Goal: Information Seeking & Learning: Find specific fact

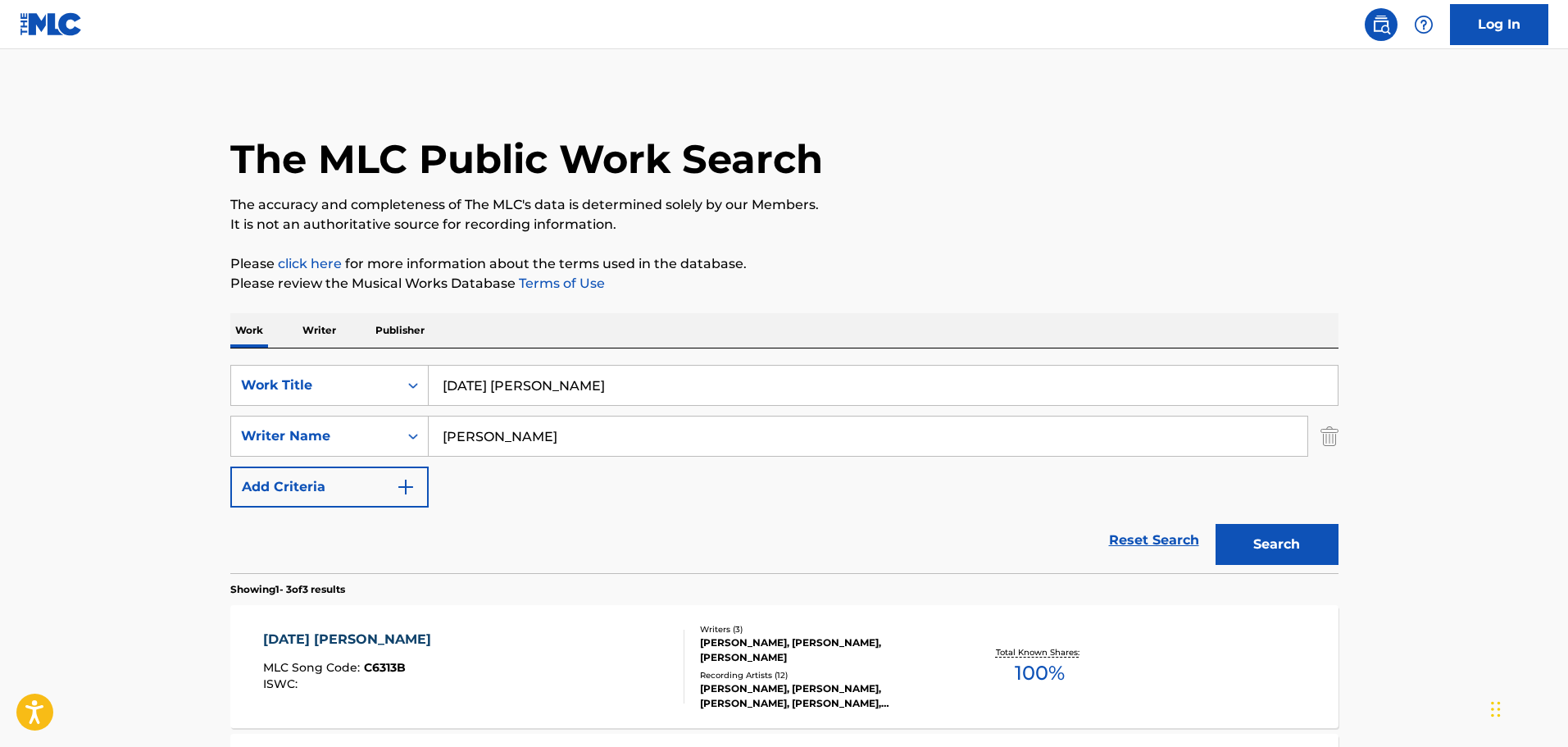
click at [507, 383] on input "[DATE] [PERSON_NAME]" at bounding box center [883, 385] width 909 height 39
paste input "Nightmares By The Sea"
type input "Nightmares By The Sea"
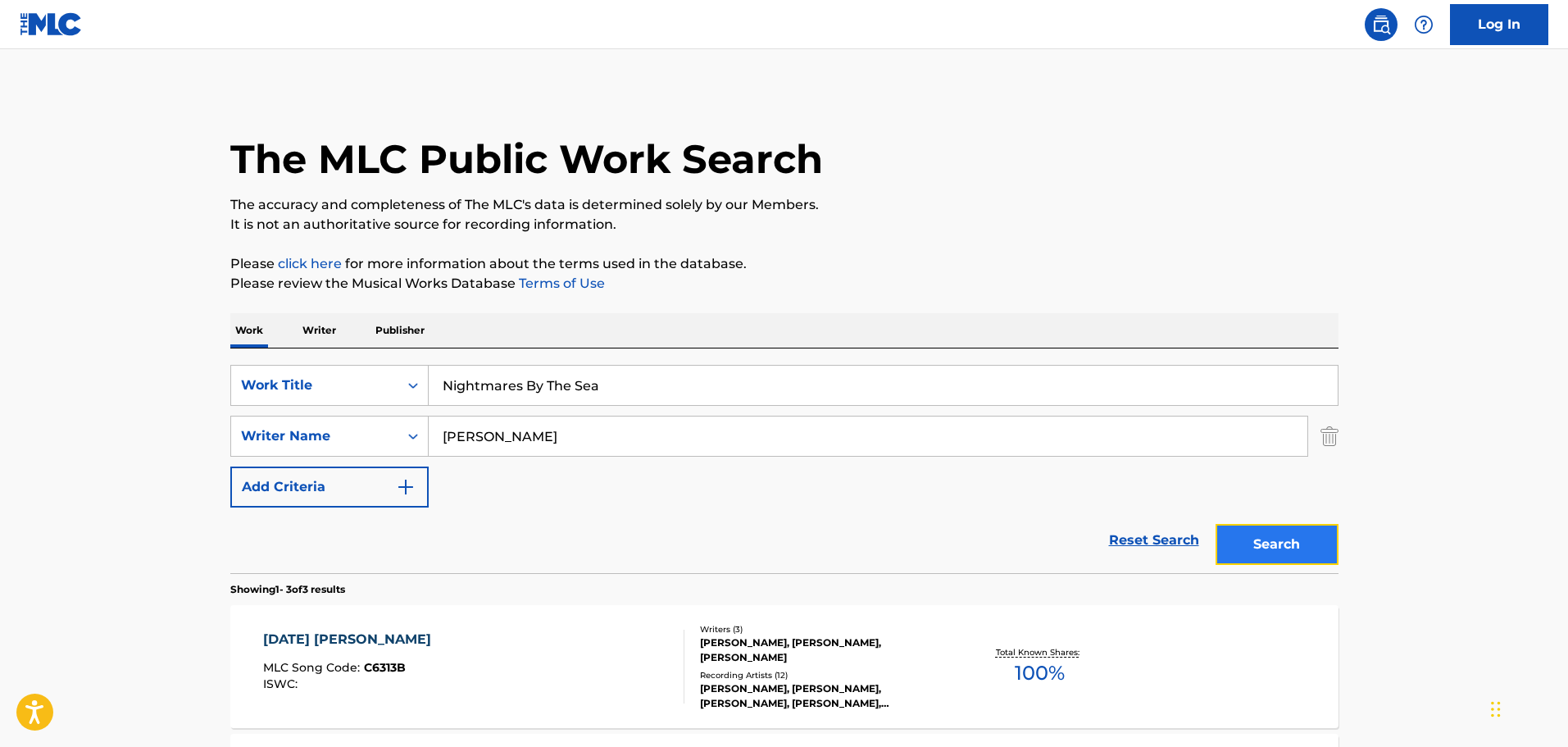
click at [1282, 547] on button "Search" at bounding box center [1277, 544] width 123 height 41
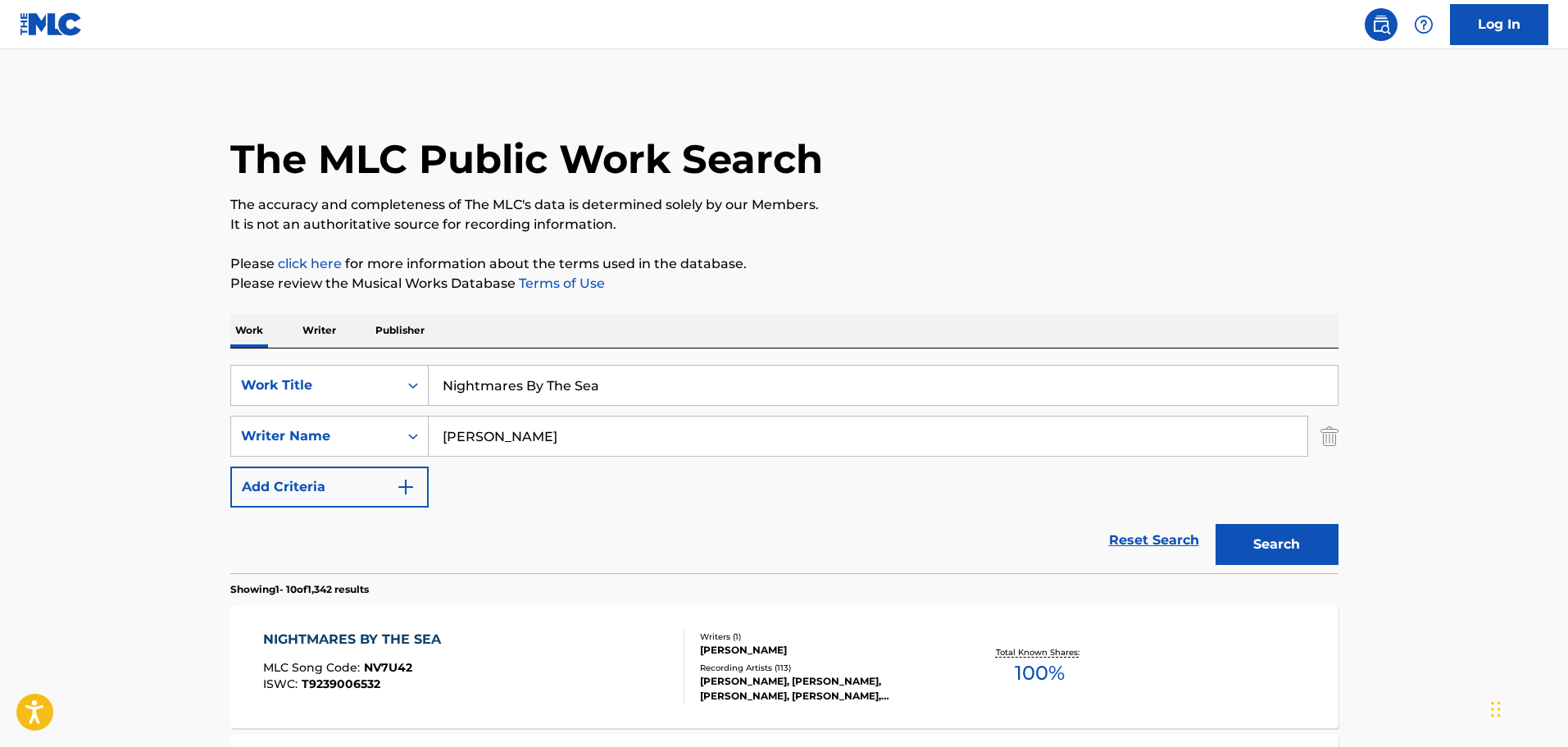
click at [543, 645] on div "NIGHTMARES BY THE SEA MLC Song Code : NV7U42 ISWC : T9239006532" at bounding box center [473, 666] width 421 height 74
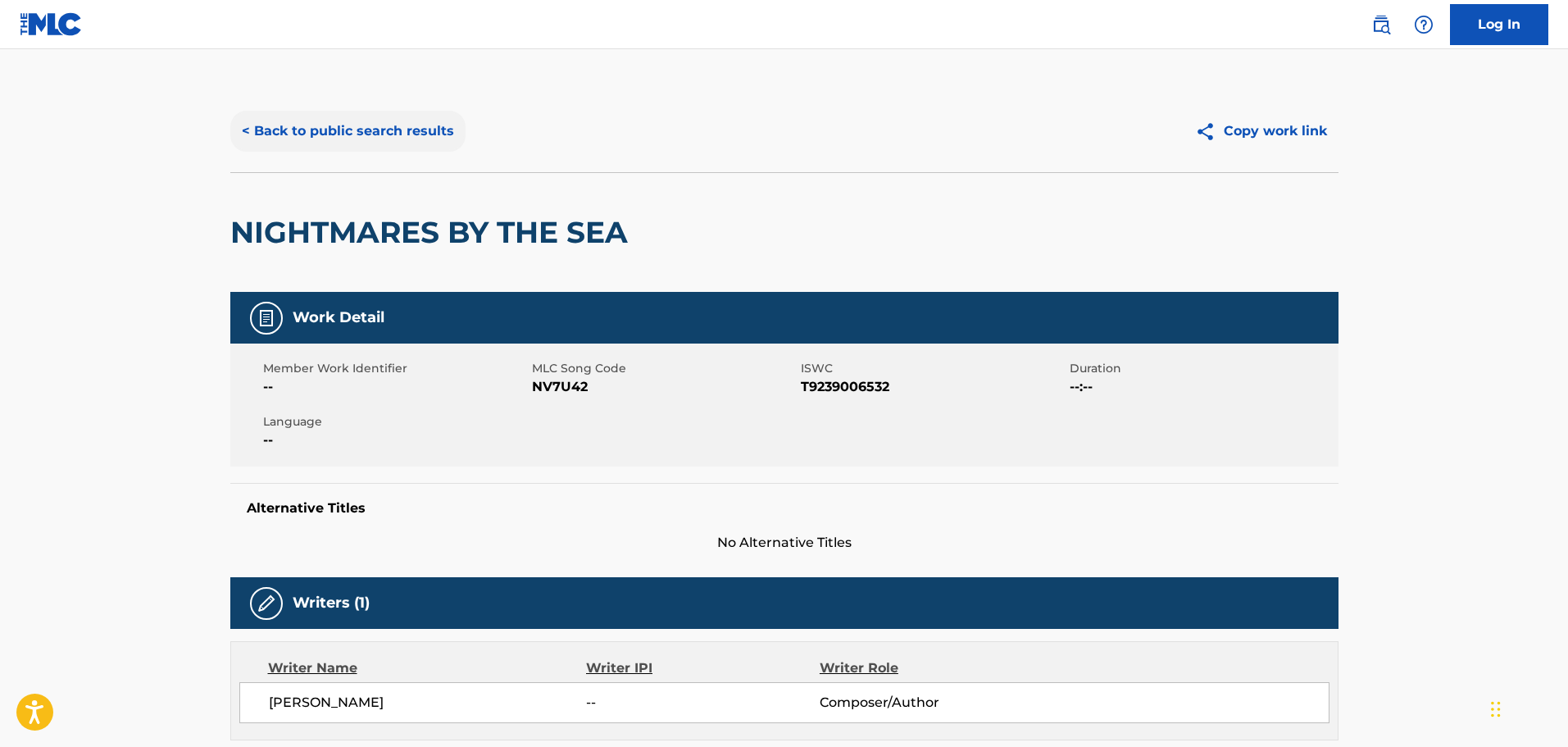
click at [392, 119] on button "< Back to public search results" at bounding box center [348, 131] width 235 height 41
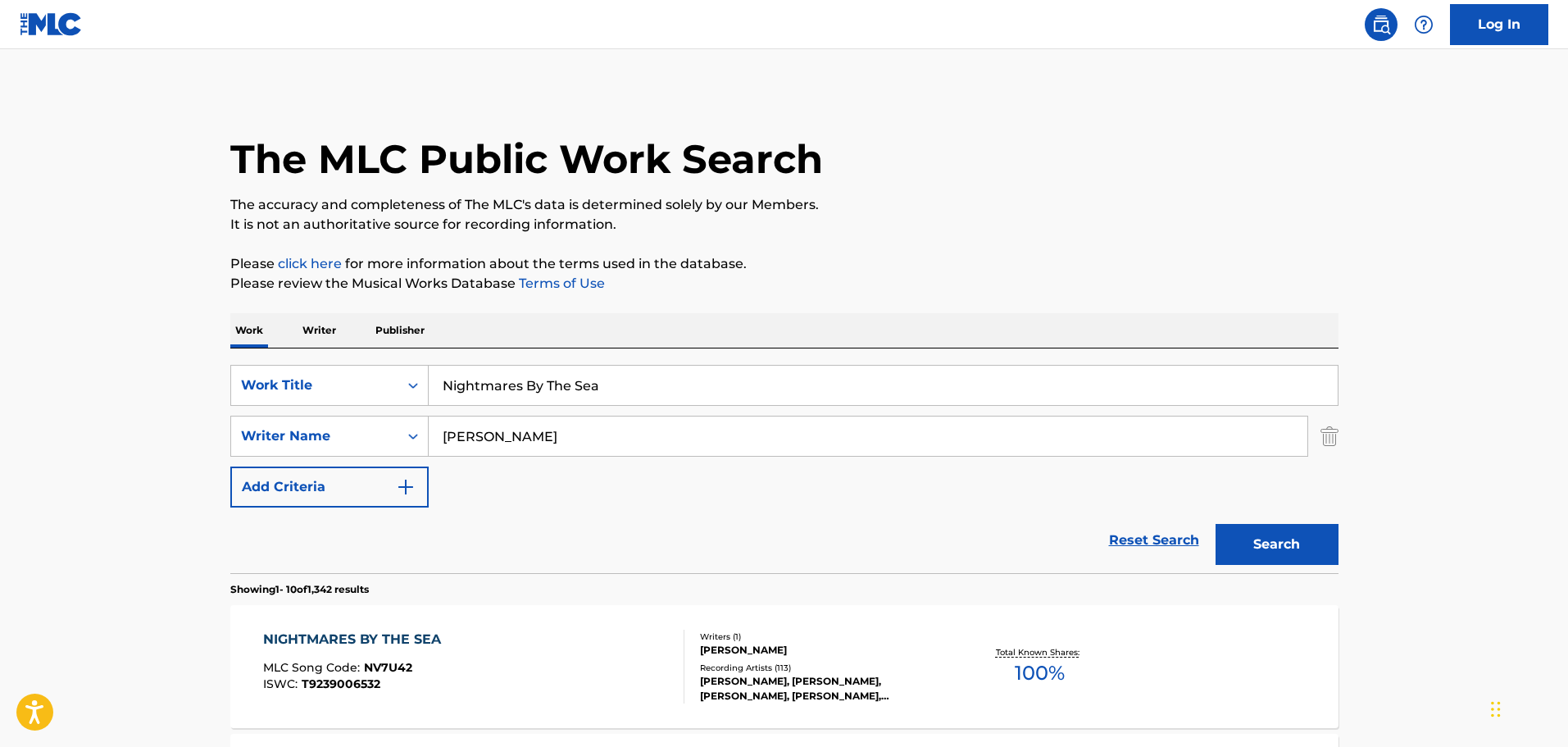
click at [639, 408] on div "SearchWithCriteriadc14f8df-12b6-46e2-886c-cd703788c305 Work Title Nightmares By…" at bounding box center [784, 436] width 1108 height 143
click at [639, 406] on div "SearchWithCriteriadc14f8df-12b6-46e2-886c-cd703788c305 Work Title Nightmares By…" at bounding box center [784, 436] width 1108 height 143
click at [639, 403] on input "Nightmares By The Sea" at bounding box center [883, 385] width 909 height 39
click at [639, 402] on input "Nightmares By The Sea" at bounding box center [883, 385] width 909 height 39
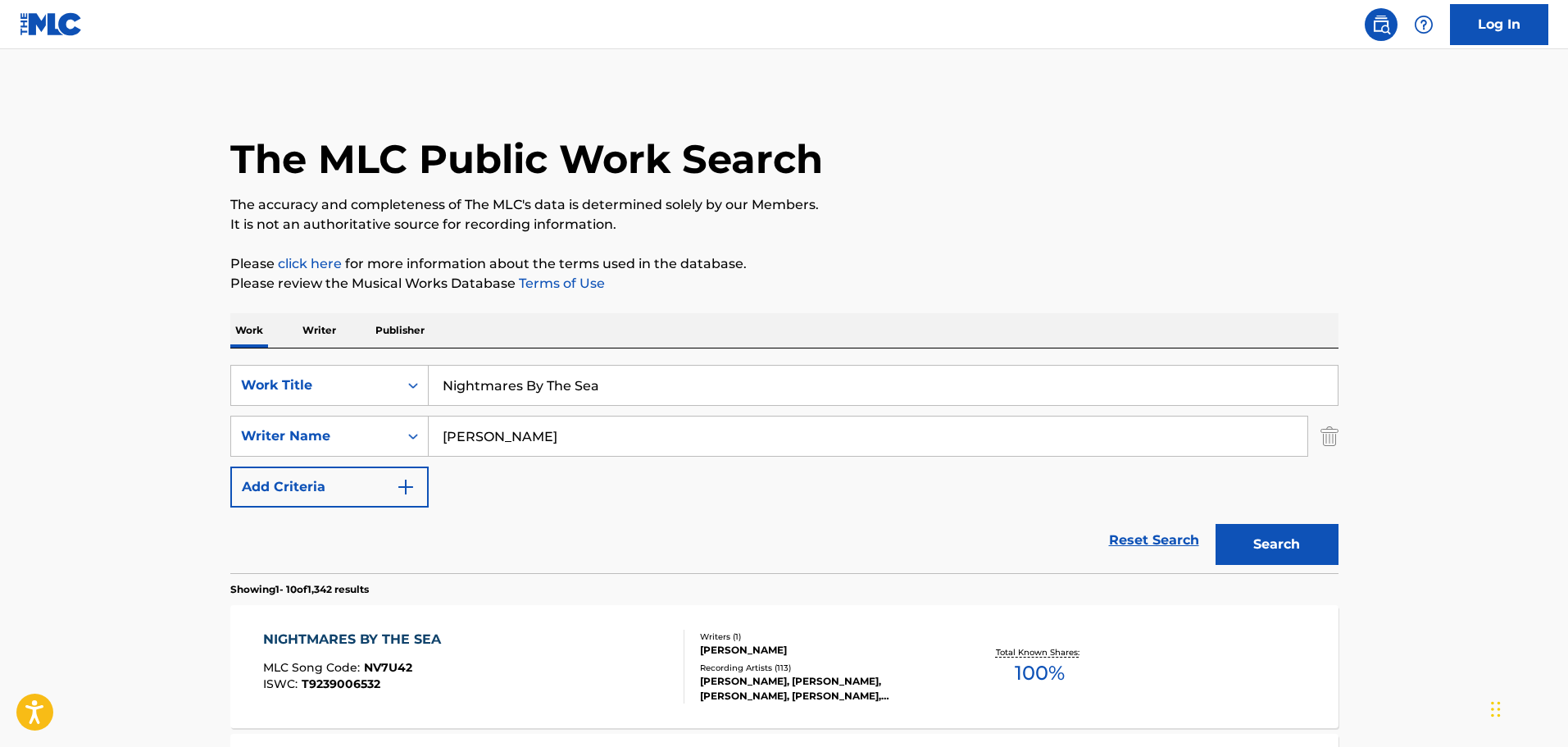
click at [640, 401] on input "Nightmares By The Sea" at bounding box center [883, 385] width 909 height 39
click at [640, 400] on input "Nightmares By The Sea" at bounding box center [883, 385] width 909 height 39
paste input "[DATE] [PERSON_NAME]"
type input "[DATE] [PERSON_NAME]"
click at [1293, 550] on button "Search" at bounding box center [1277, 544] width 123 height 41
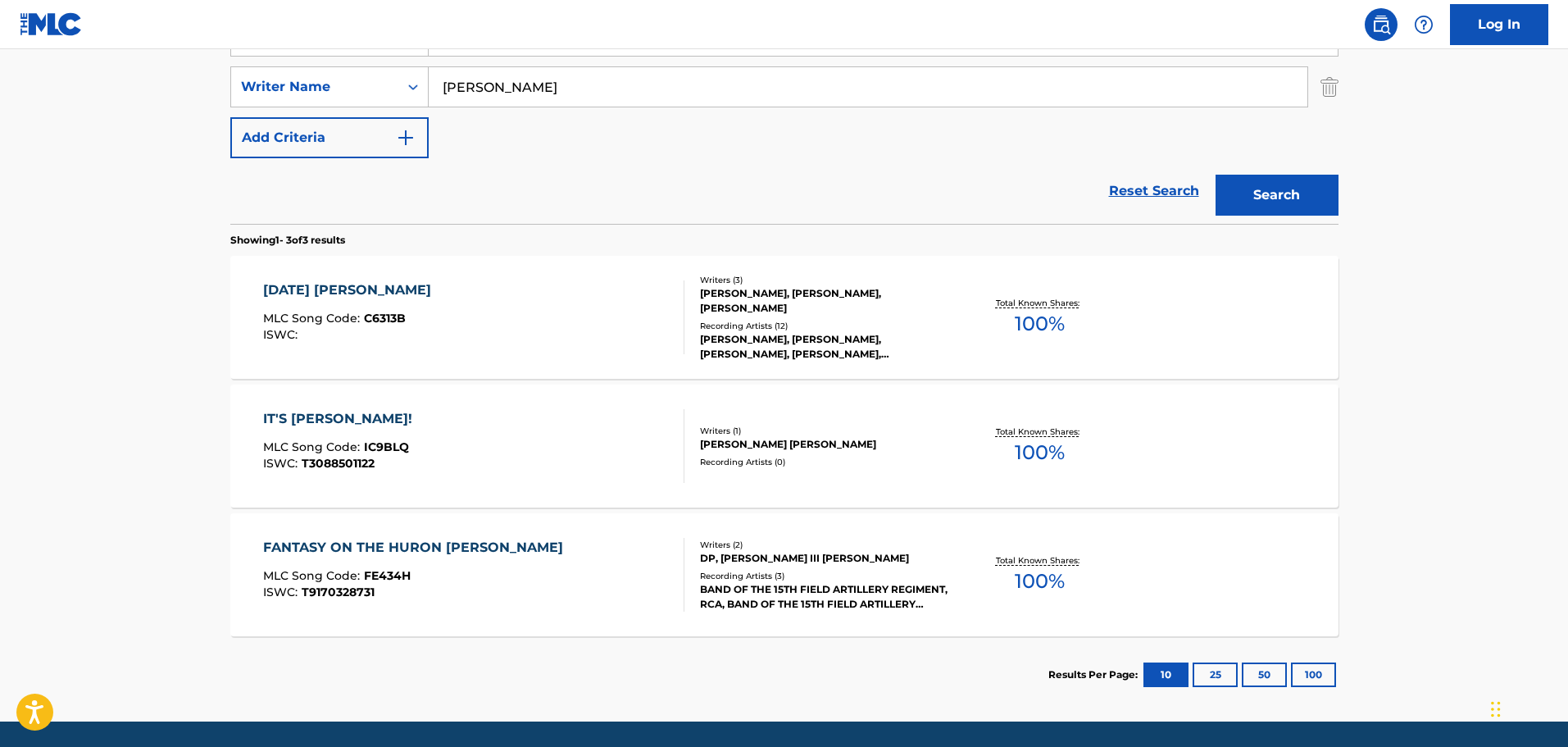
scroll to position [320, 0]
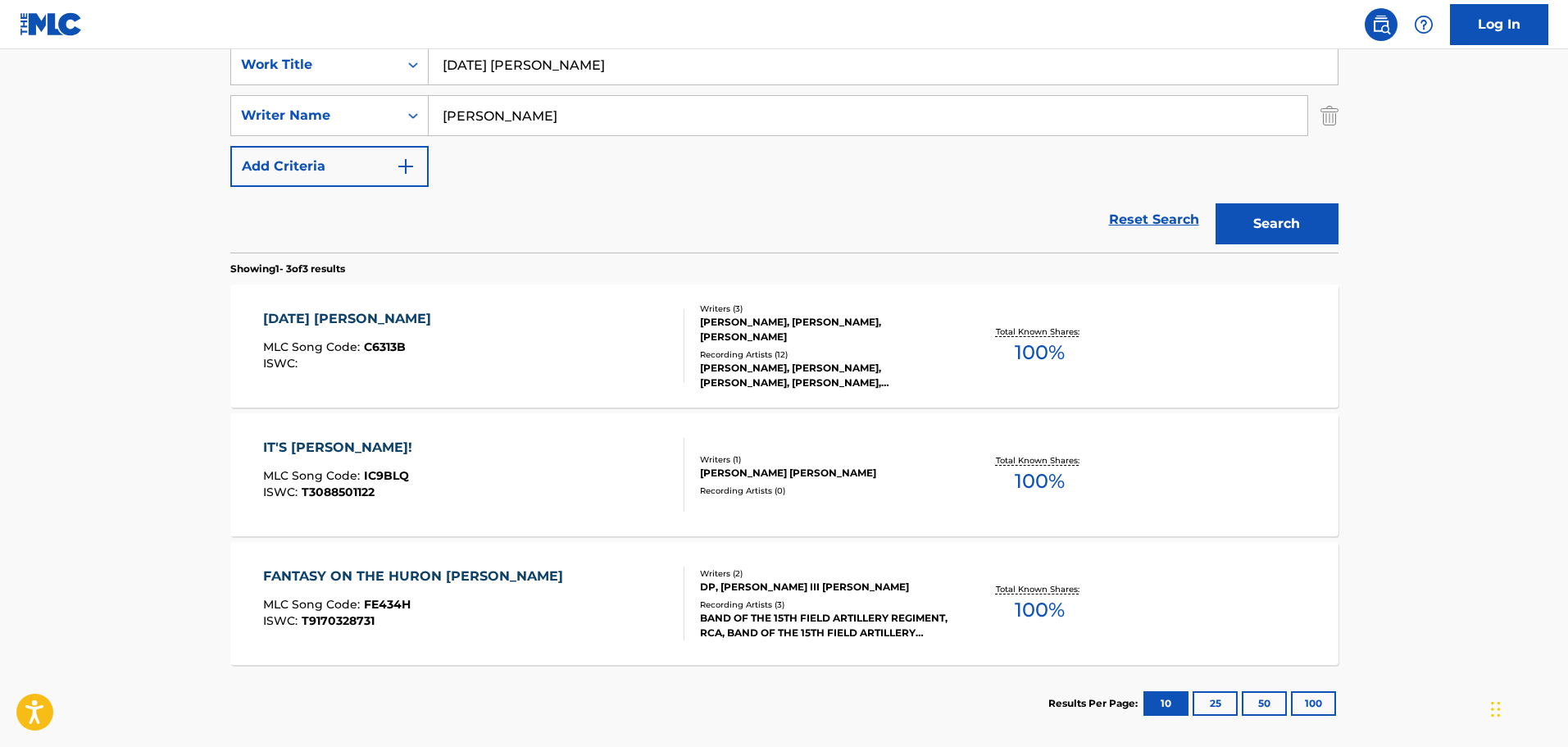
click at [556, 346] on div "[DATE] [PERSON_NAME] MLC Song Code : C6313B ISWC :" at bounding box center [473, 346] width 421 height 74
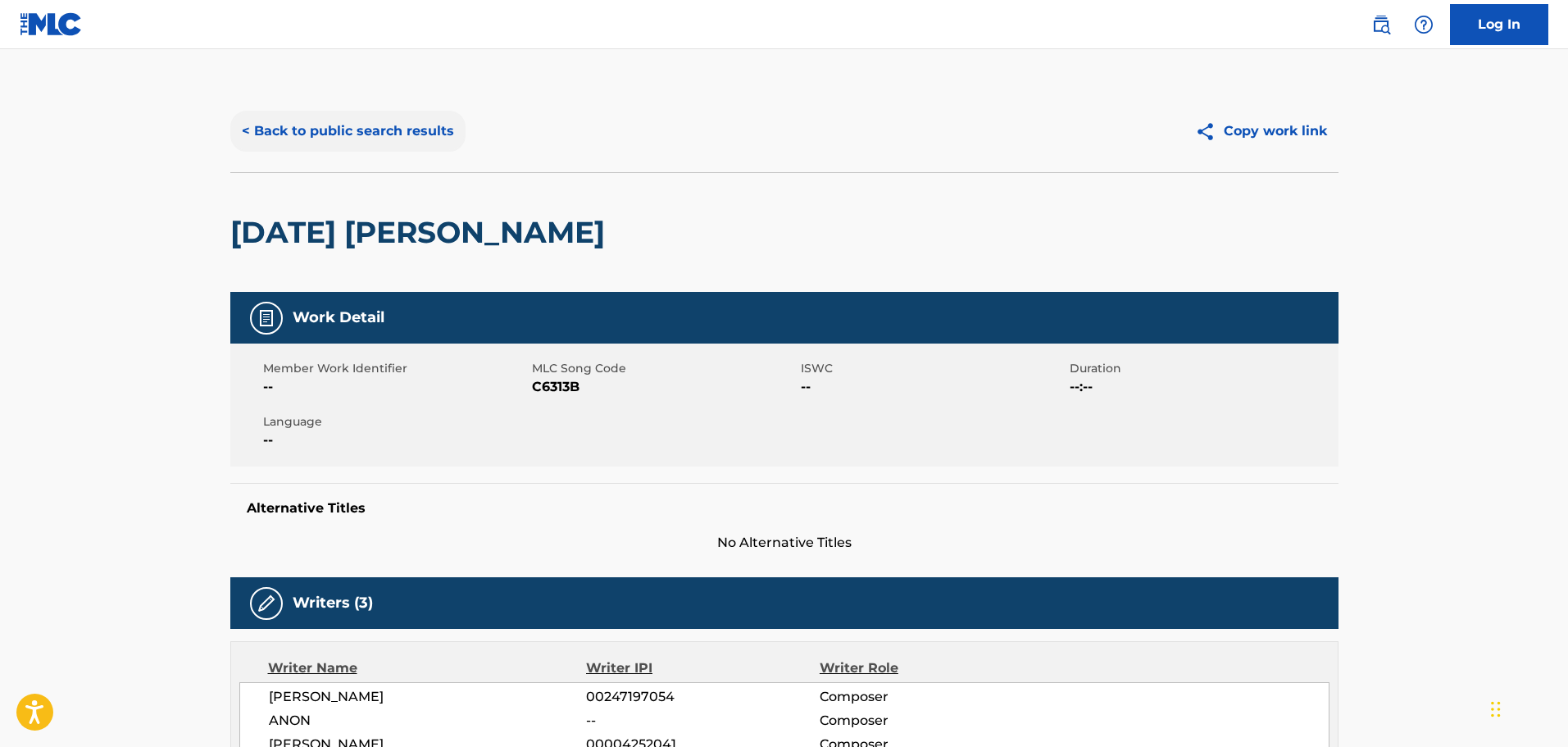
click at [375, 130] on button "< Back to public search results" at bounding box center [348, 131] width 235 height 41
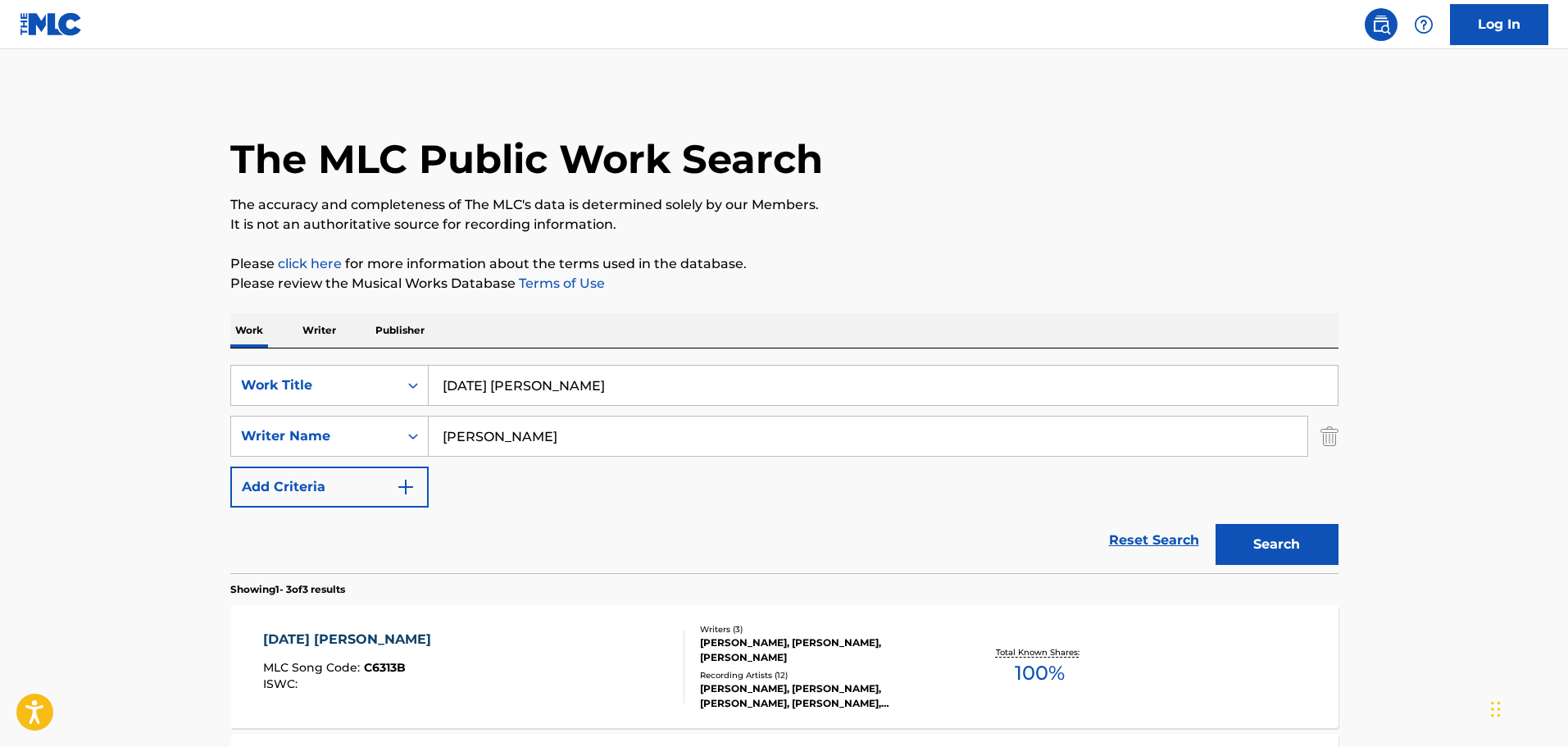
scroll to position [309, 0]
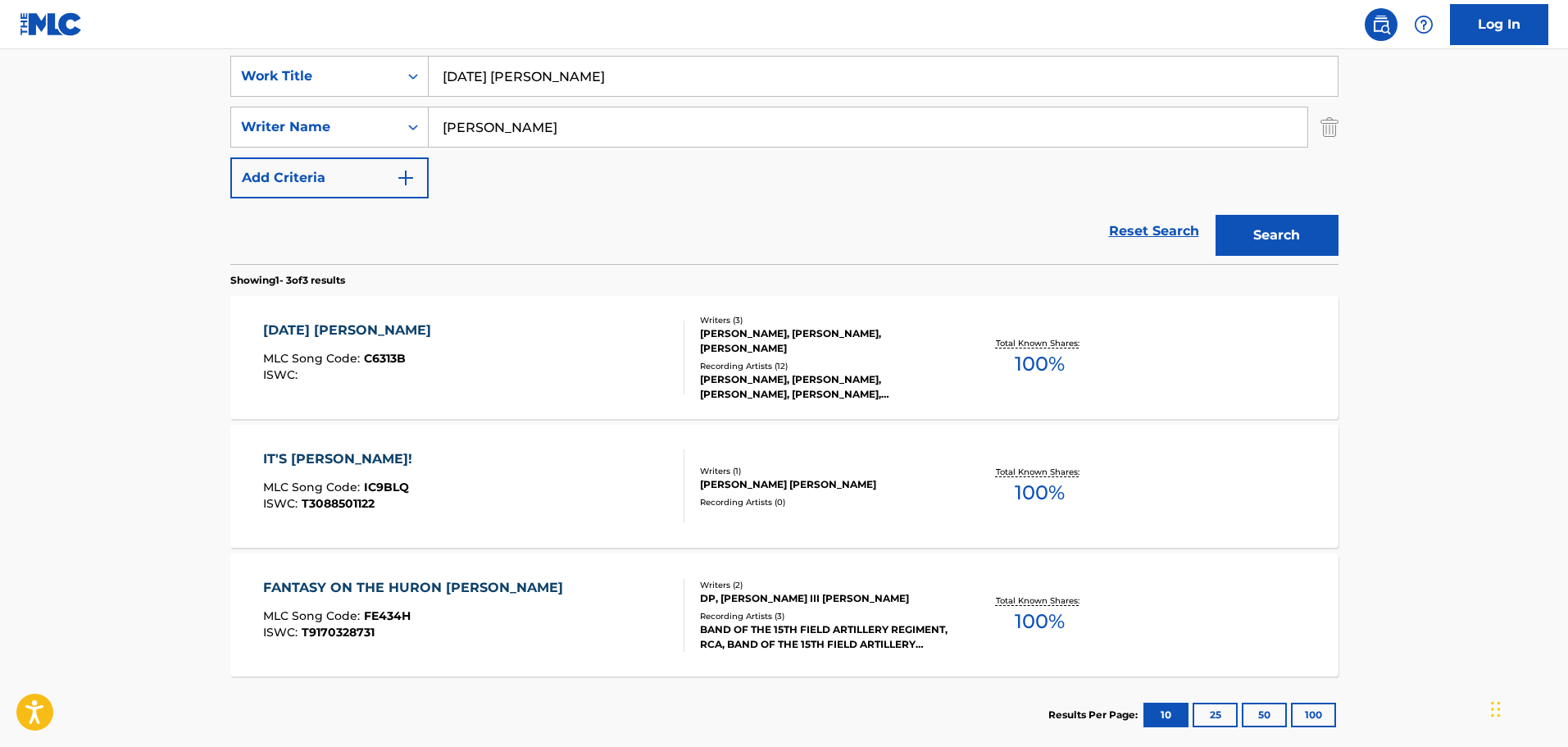
click at [664, 42] on nav "Log In" at bounding box center [784, 24] width 1568 height 50
click at [664, 59] on input "[DATE] [PERSON_NAME]" at bounding box center [883, 76] width 909 height 39
click at [664, 60] on input "[DATE] [PERSON_NAME]" at bounding box center [883, 76] width 909 height 39
paste input "Opened Once"
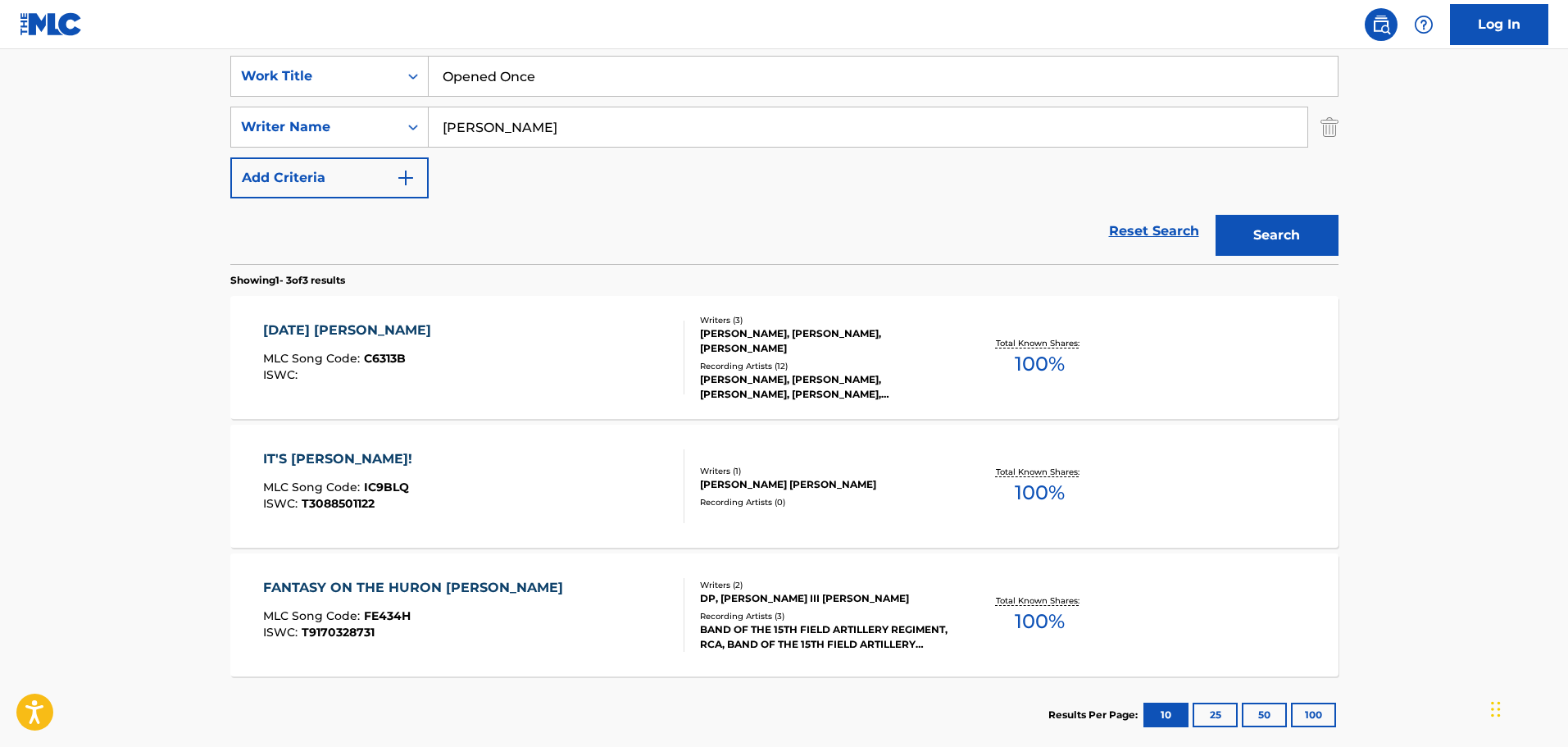
type input "Opened Once"
click at [1216, 215] on button "Search" at bounding box center [1277, 235] width 123 height 41
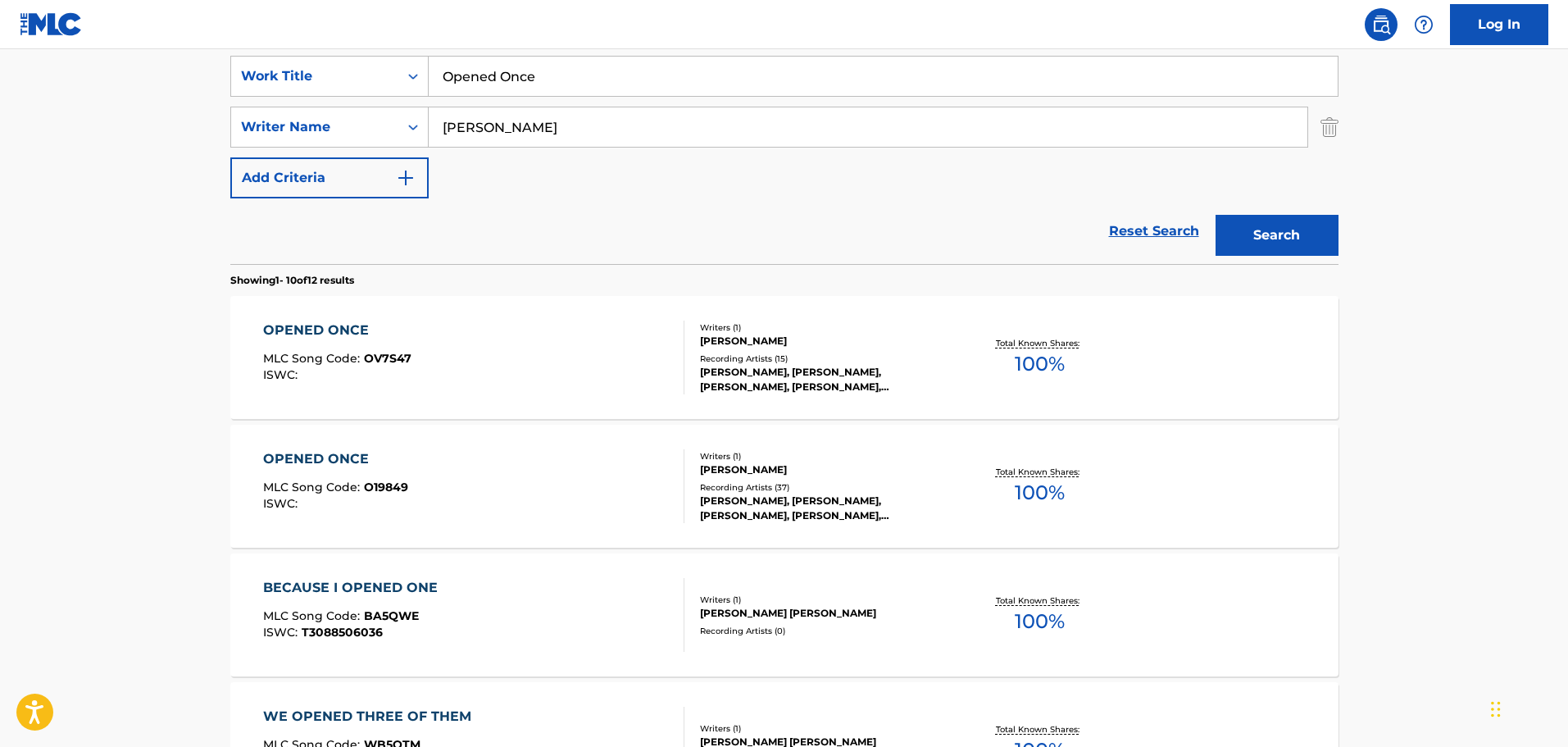
click at [580, 310] on div "OPENED ONCE MLC Song Code : OV7S47 ISWC : Writers ( 1 ) [PERSON_NAME] Recording…" at bounding box center [784, 357] width 1108 height 123
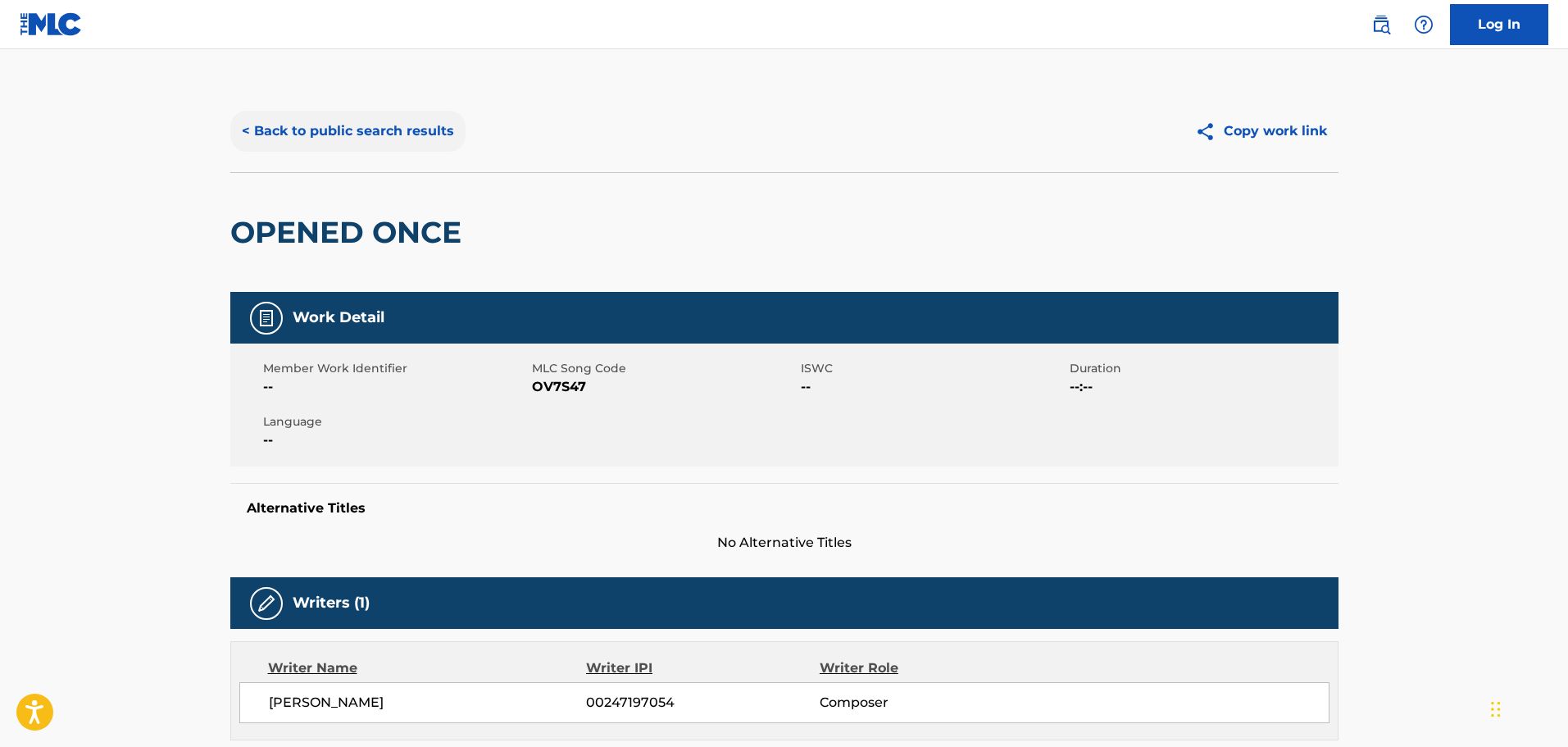
click at [430, 143] on button "< Back to public search results" at bounding box center [348, 131] width 235 height 41
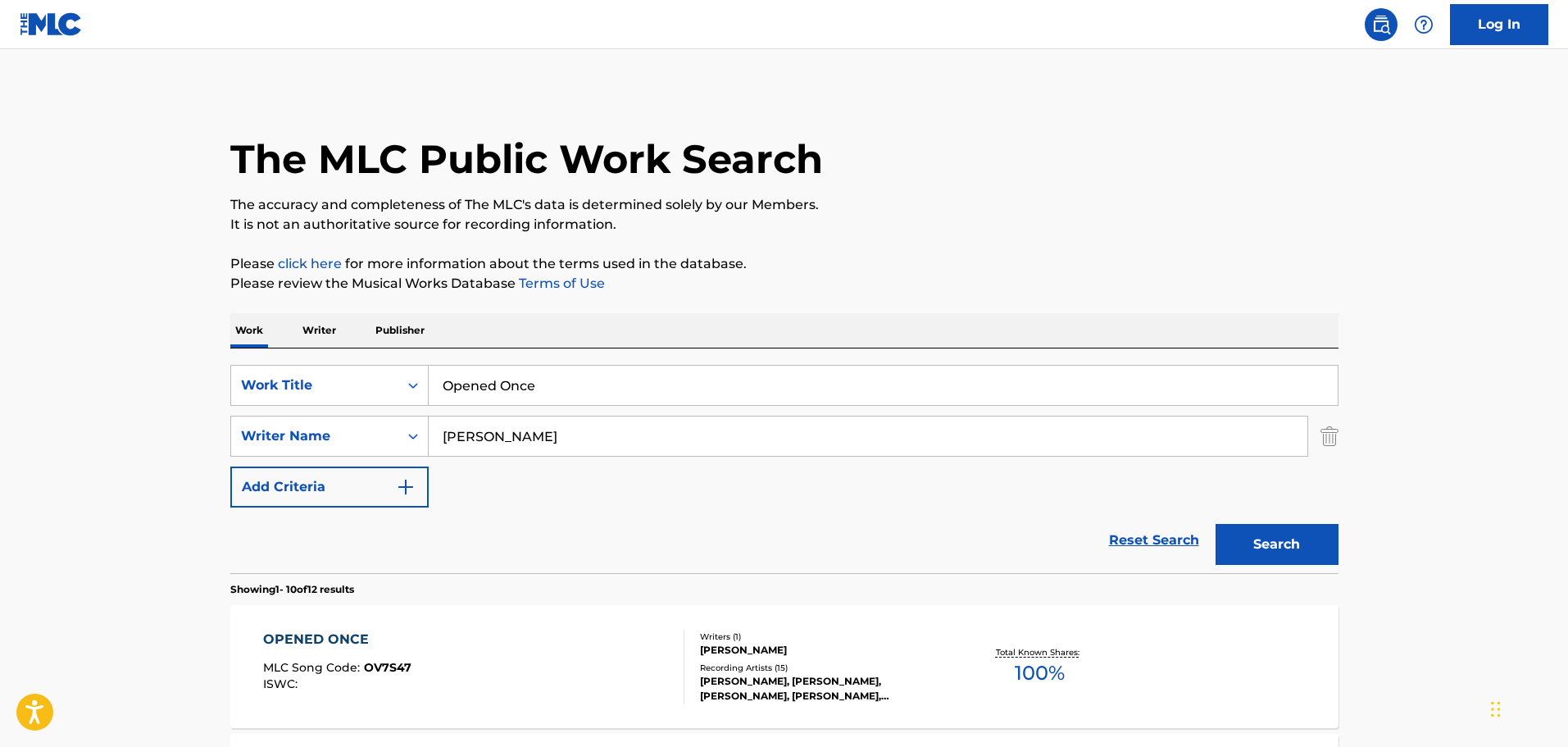
scroll to position [309, 0]
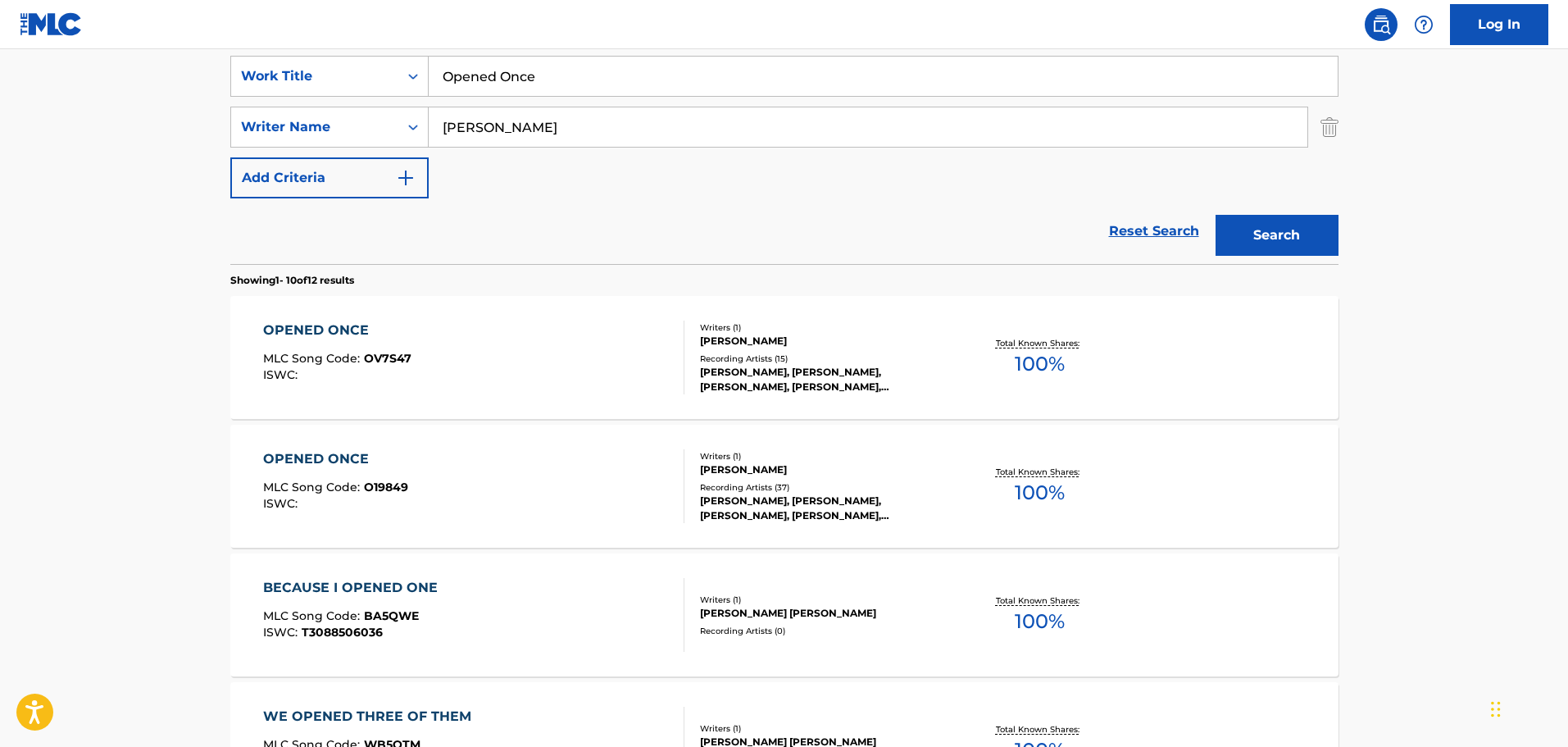
click at [750, 143] on input "[PERSON_NAME]" at bounding box center [868, 126] width 878 height 39
click at [736, 100] on div "SearchWithCriteriadc14f8df-12b6-46e2-886c-cd703788c305 Work Title Opened Once S…" at bounding box center [784, 126] width 1108 height 143
click at [736, 99] on div "SearchWithCriteriadc14f8df-12b6-46e2-886c-cd703788c305 Work Title Opened Once S…" at bounding box center [784, 126] width 1108 height 143
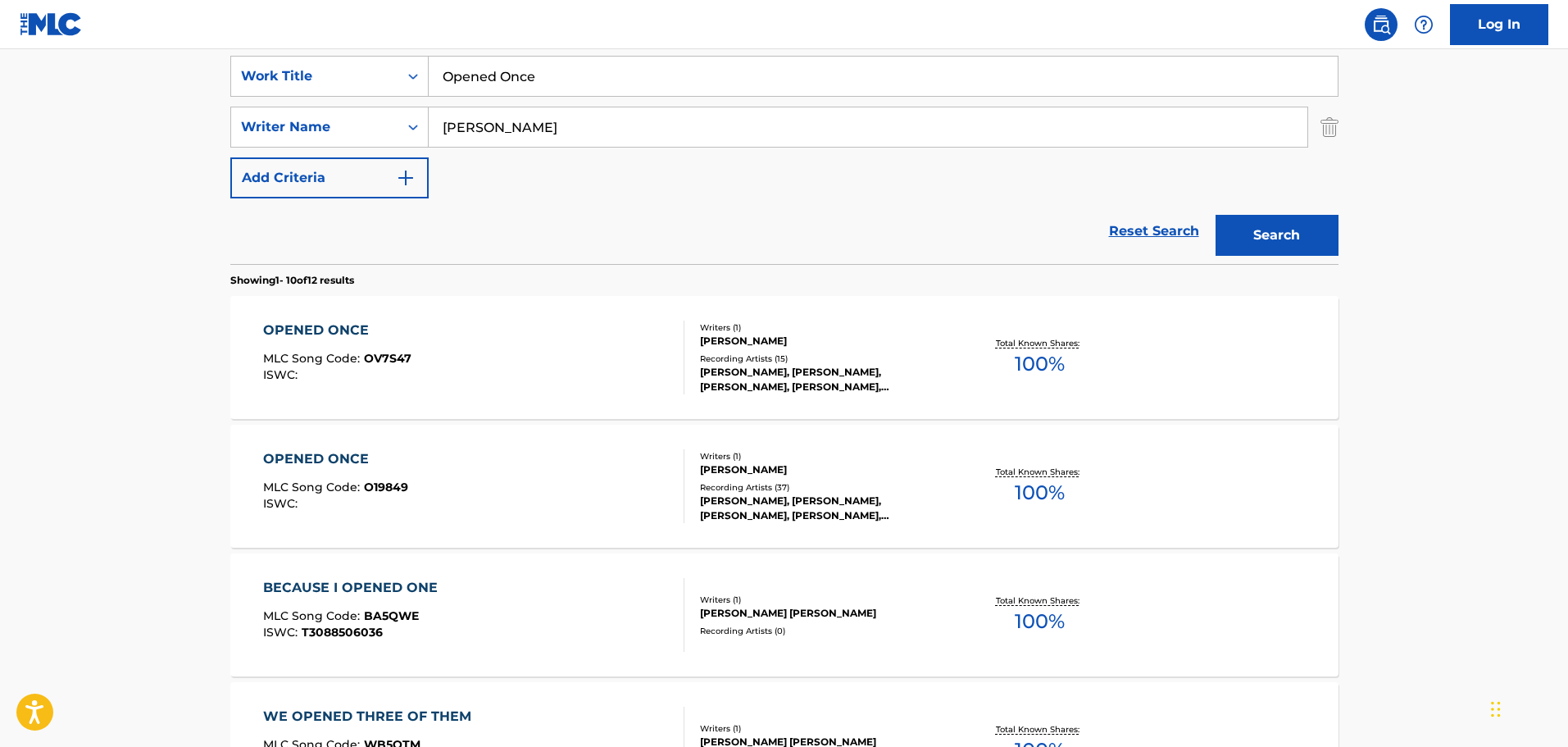
click at [736, 97] on div "SearchWithCriteriadc14f8df-12b6-46e2-886c-cd703788c305 Work Title Opened Once S…" at bounding box center [784, 126] width 1108 height 143
click at [734, 91] on input "Opened Once" at bounding box center [883, 76] width 909 height 39
click at [733, 83] on input "Opened Once" at bounding box center [883, 76] width 909 height 39
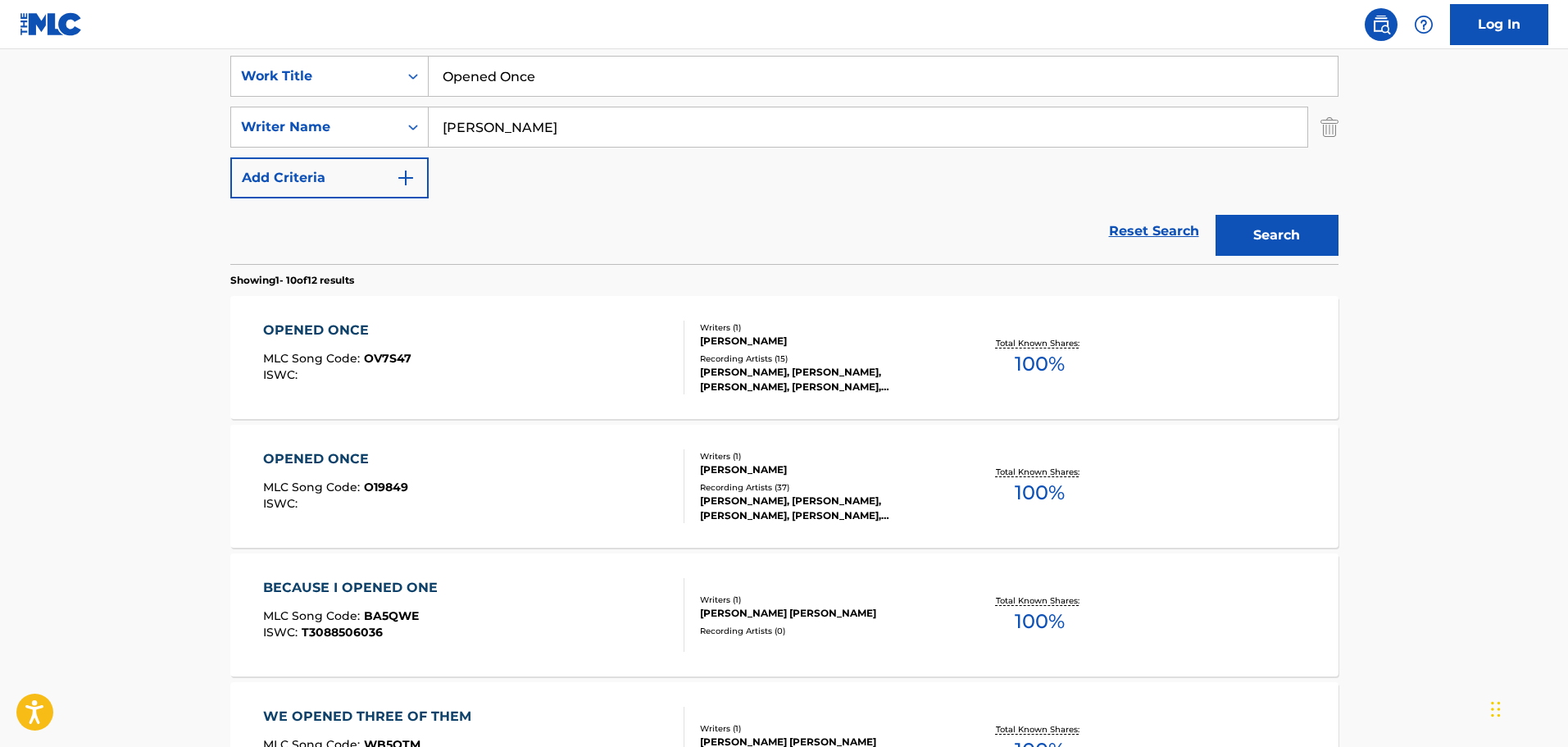
paste input "Lover, You Should've Come Over"
type input "Lover, You Should've Come Over"
click at [1216, 215] on button "Search" at bounding box center [1277, 235] width 123 height 41
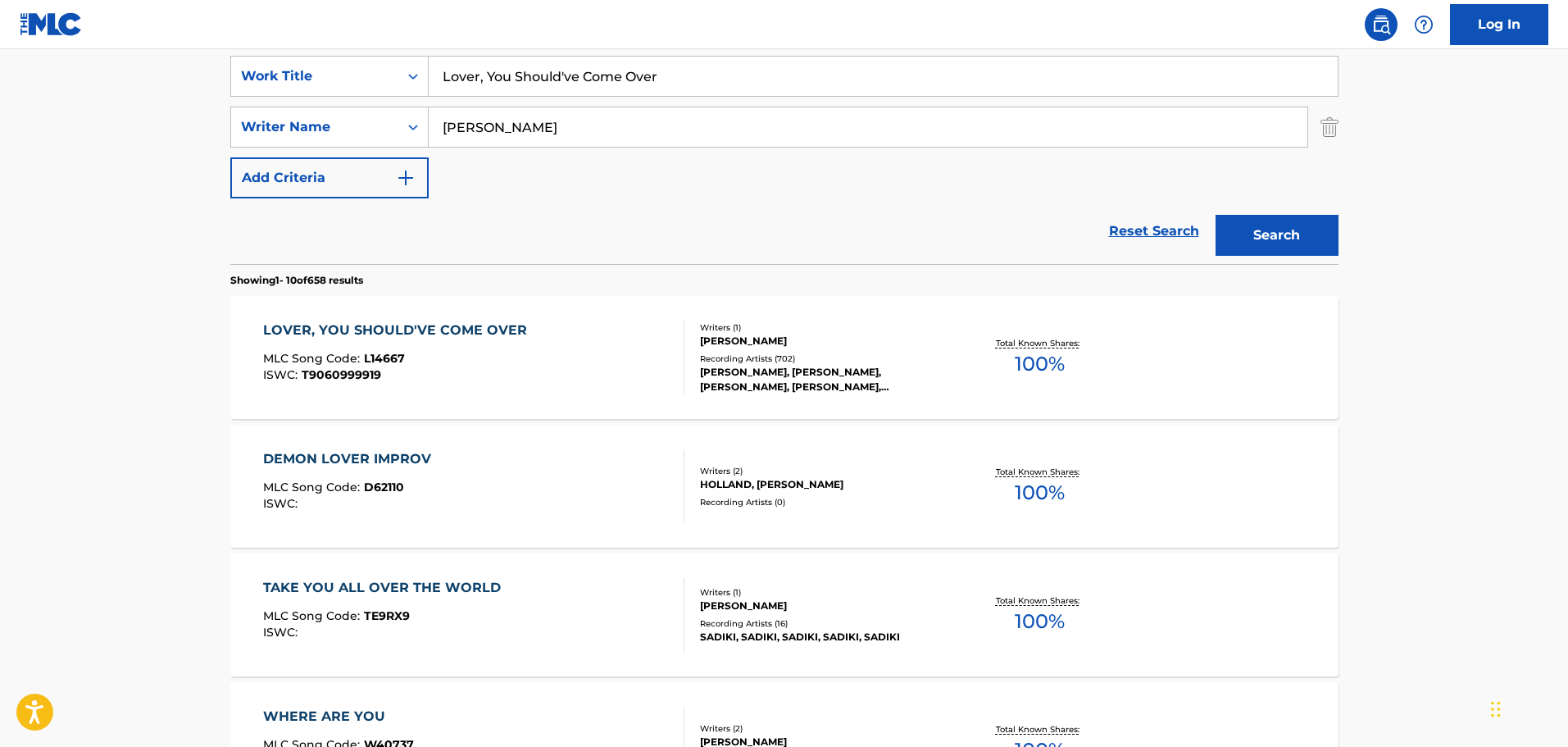
click at [565, 320] on div "LOVER, YOU SHOULD'VE COME OVER MLC Song Code : L14667 ISWC : T9060999919" at bounding box center [473, 357] width 421 height 74
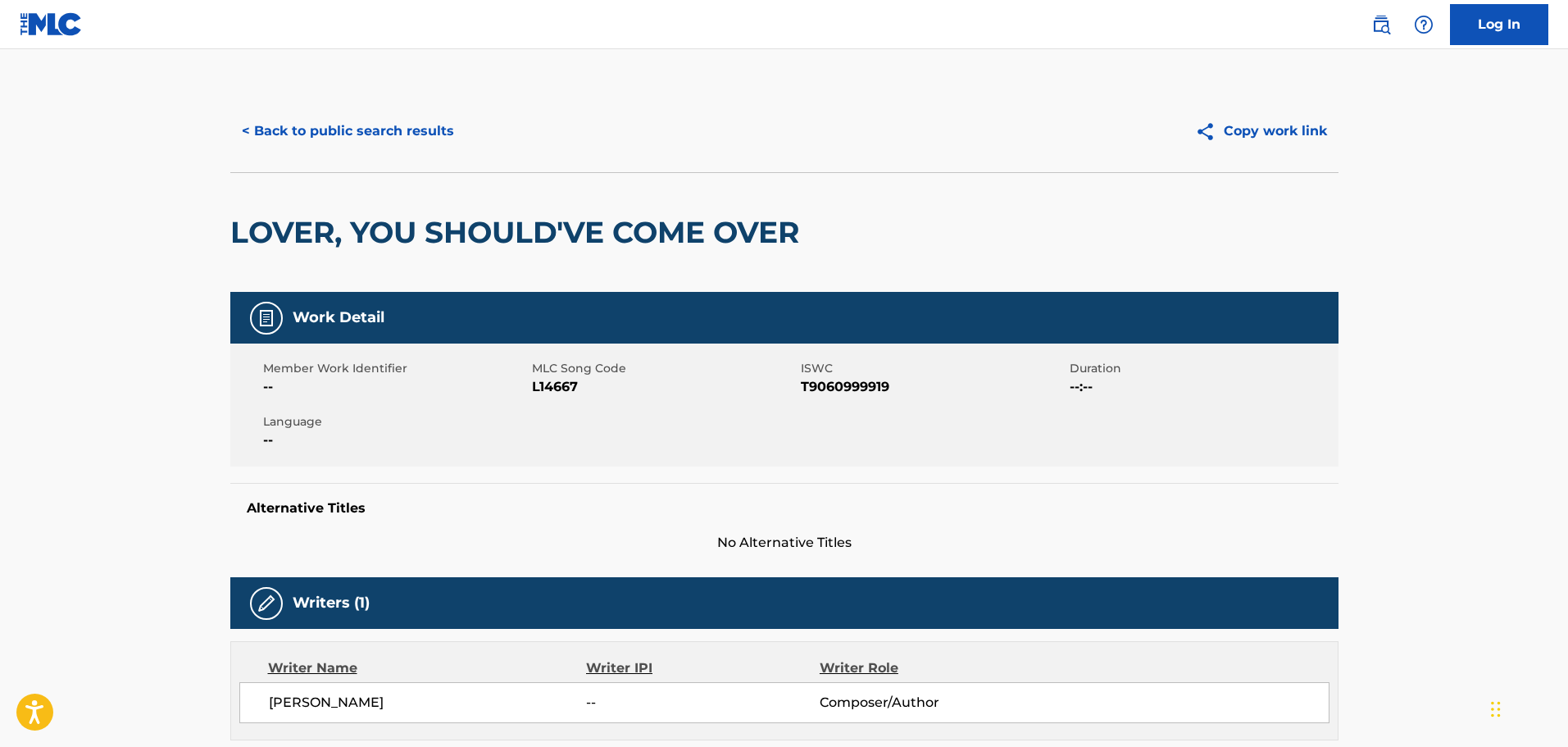
click at [362, 101] on div "< Back to public search results Copy work link" at bounding box center [784, 131] width 1108 height 82
click at [366, 123] on button "< Back to public search results" at bounding box center [348, 131] width 235 height 41
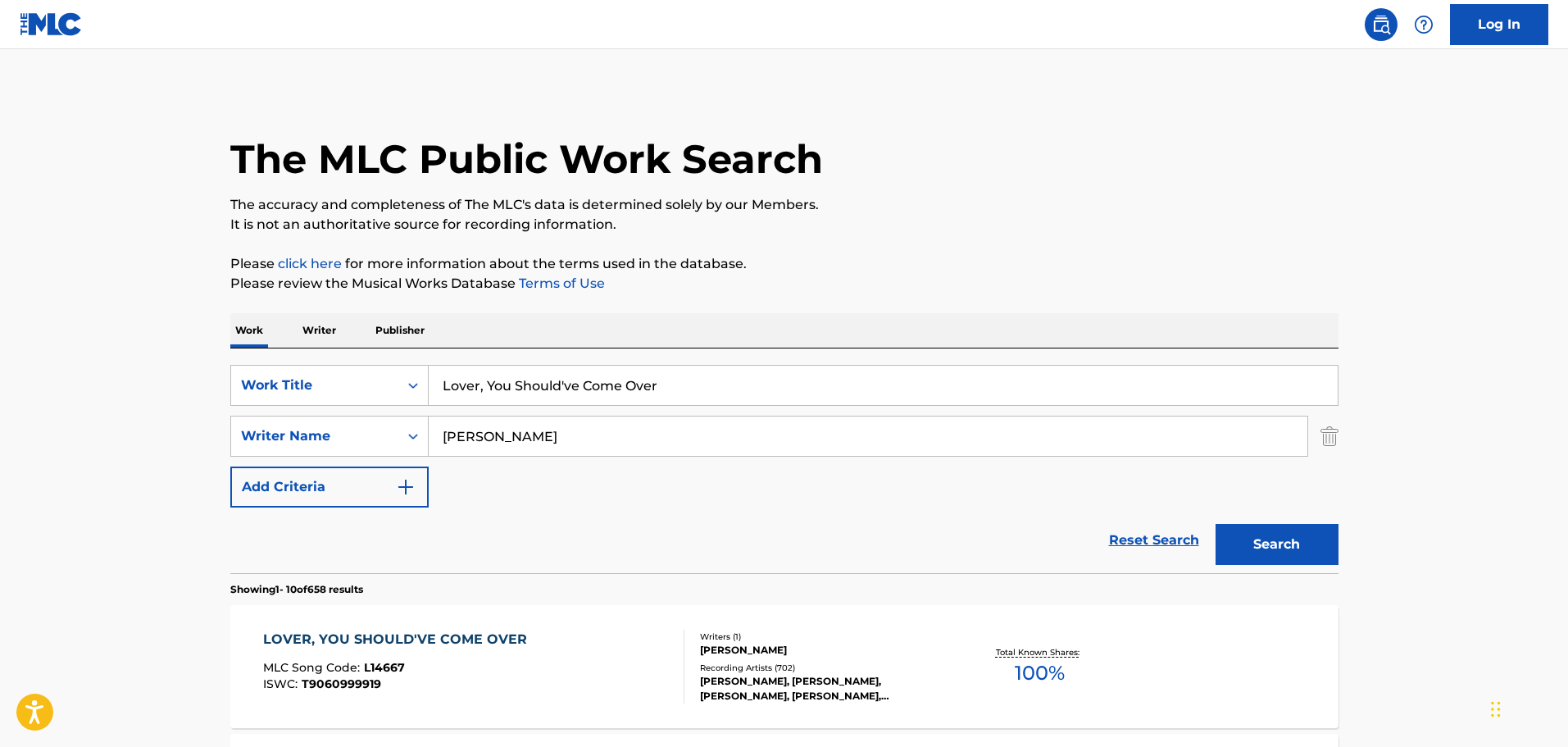
scroll to position [309, 0]
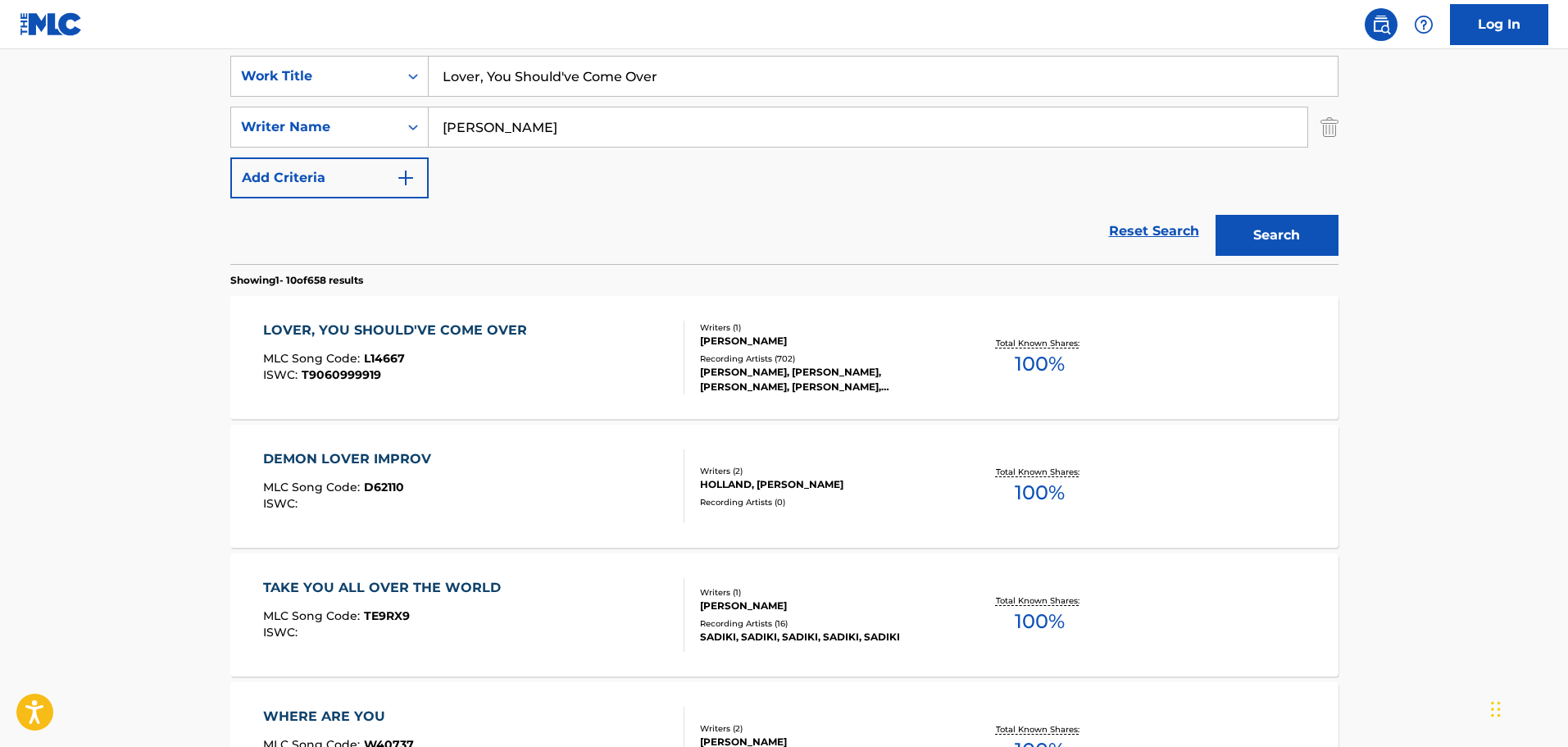
click at [606, 78] on input "Lover, You Should've Come Over" at bounding box center [883, 76] width 909 height 39
paste input "G0100056529020"
click at [607, 78] on input "Lover, You Should've G0100056529020Over" at bounding box center [883, 76] width 909 height 39
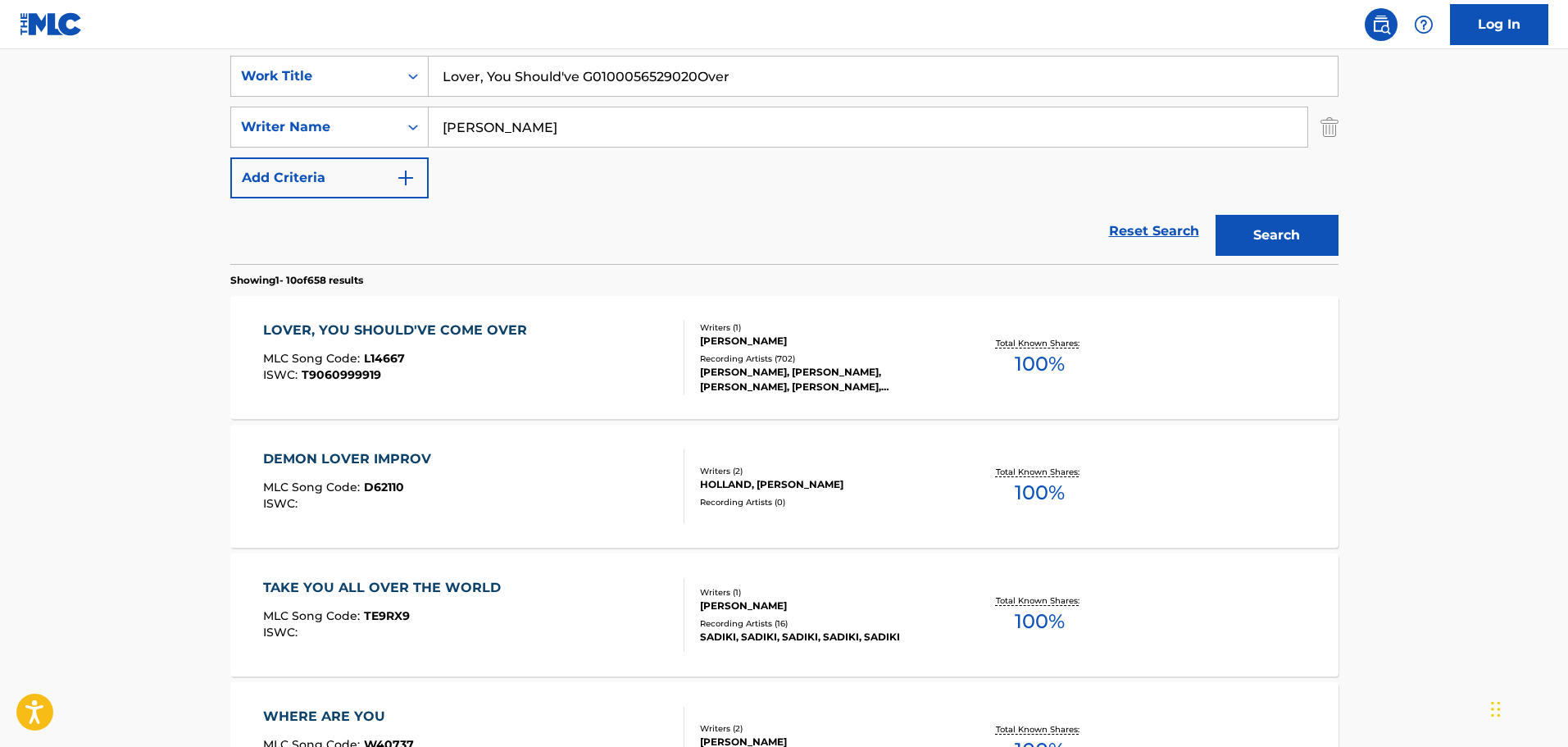
paste input "G0100056529020"
click at [665, 63] on input "Lover, You Should've G0100056529020Over" at bounding box center [883, 76] width 909 height 39
paste input "Vancou"
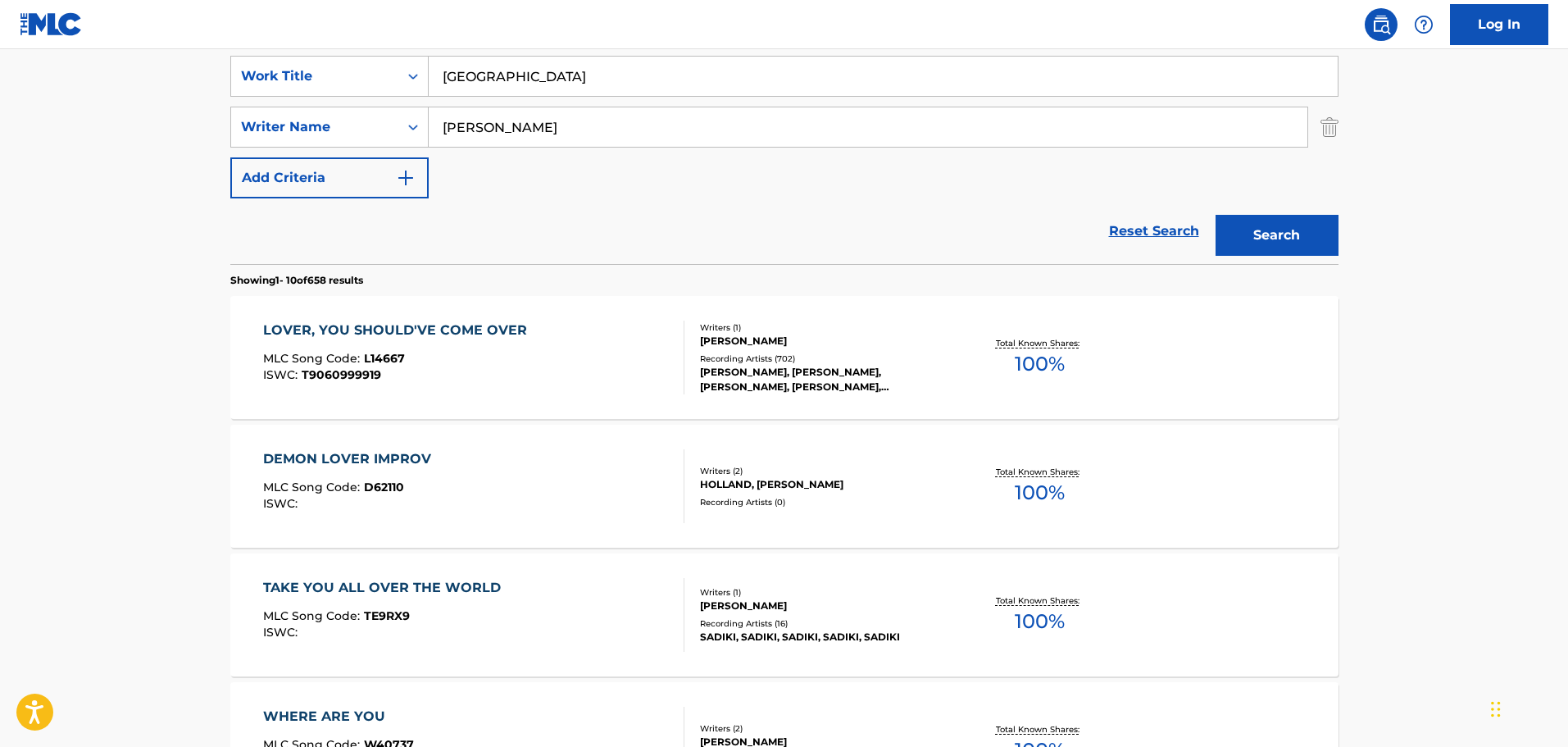
type input "[GEOGRAPHIC_DATA]"
click at [1216, 215] on button "Search" at bounding box center [1277, 235] width 123 height 41
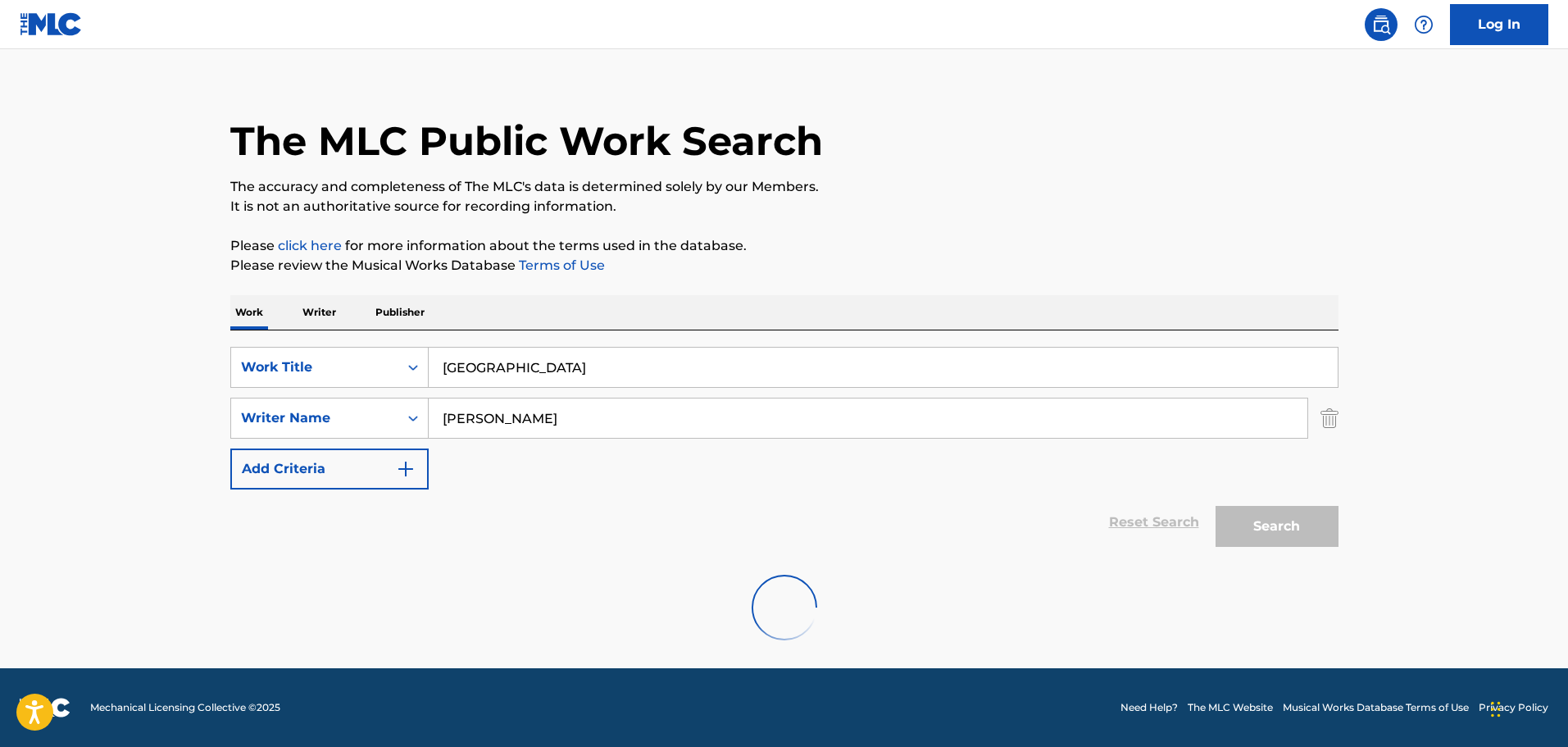
scroll to position [145, 0]
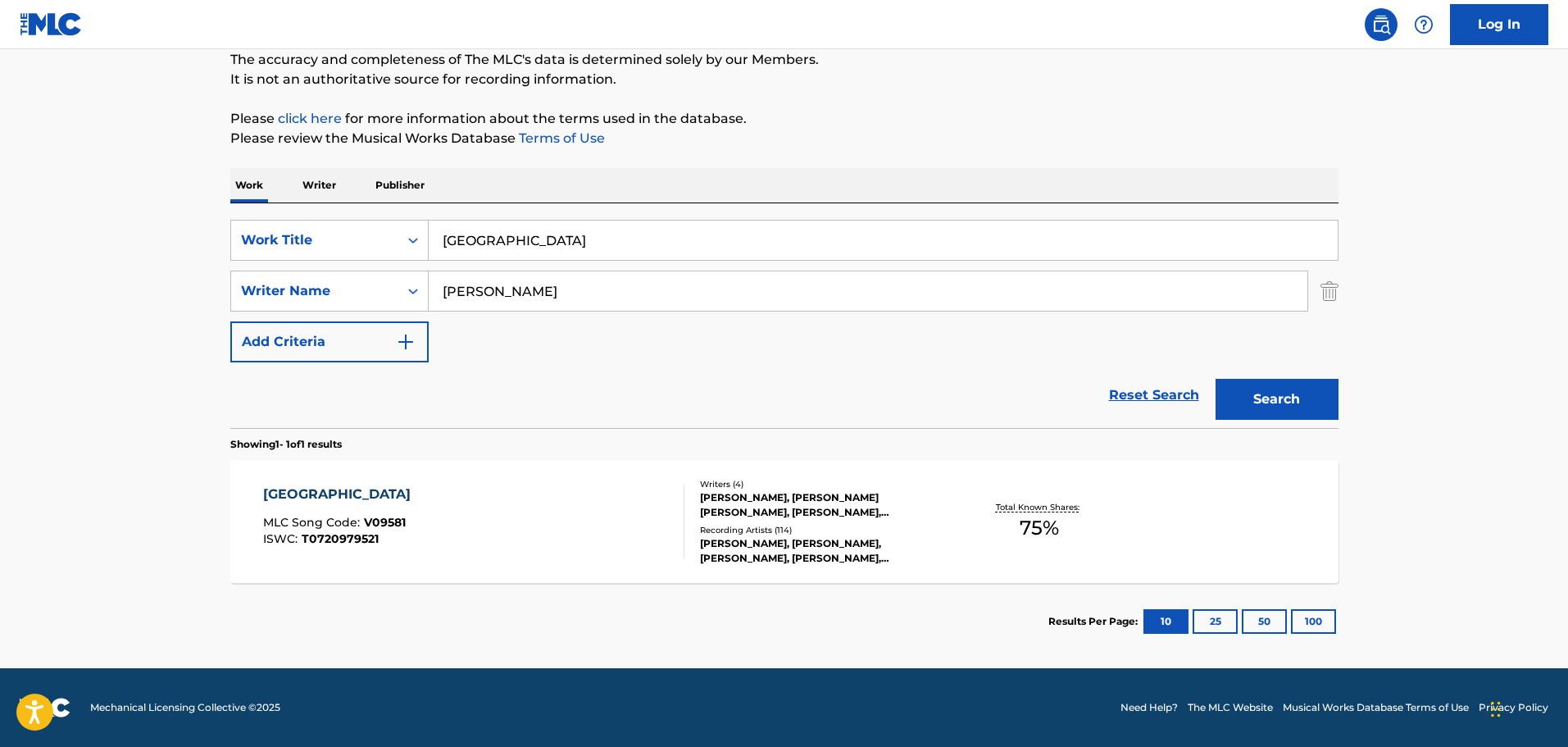
click at [576, 492] on div "VANCOUVER MLC Song Code : V09581 ISWC : T0720979521" at bounding box center [473, 521] width 421 height 74
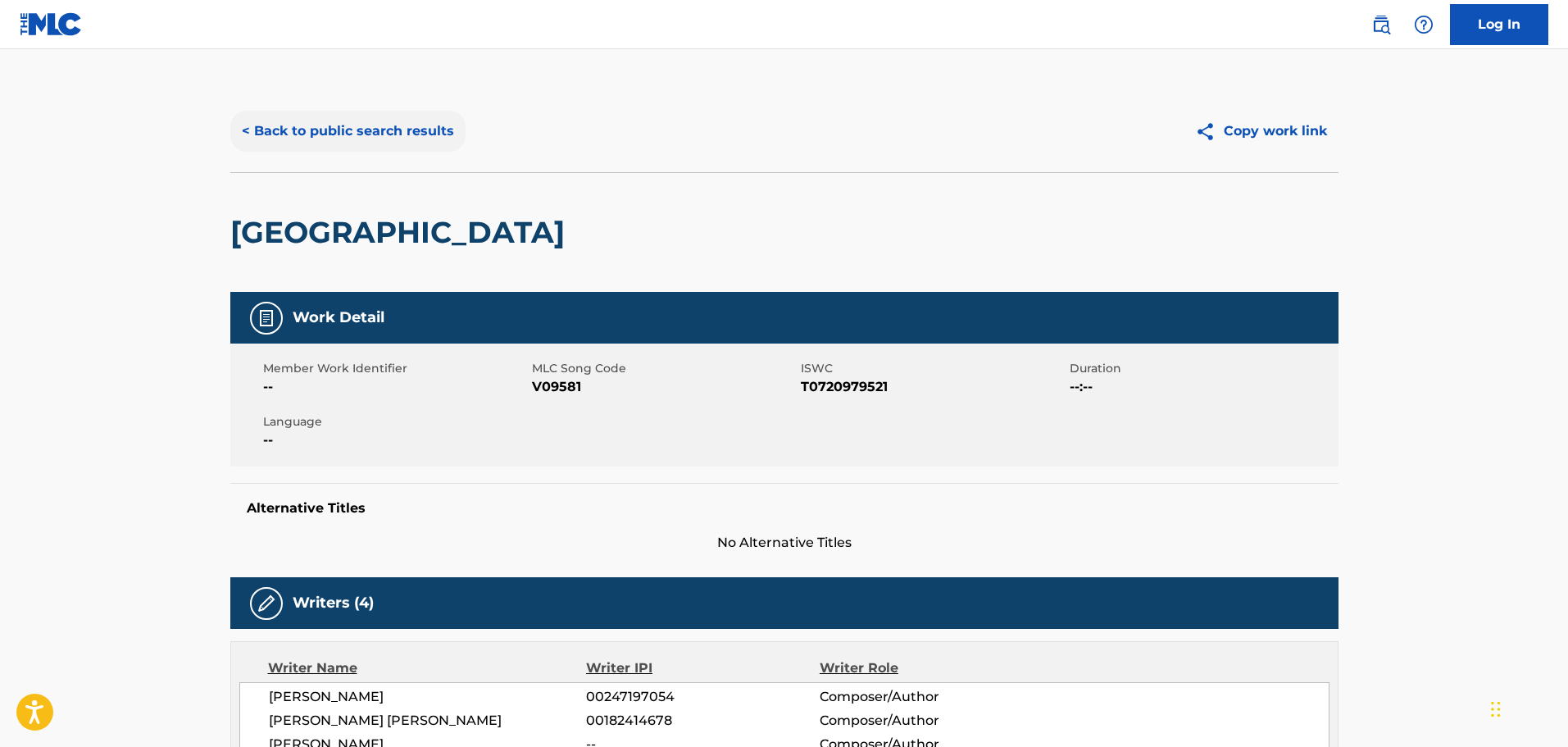
click at [392, 147] on button "< Back to public search results" at bounding box center [348, 131] width 235 height 41
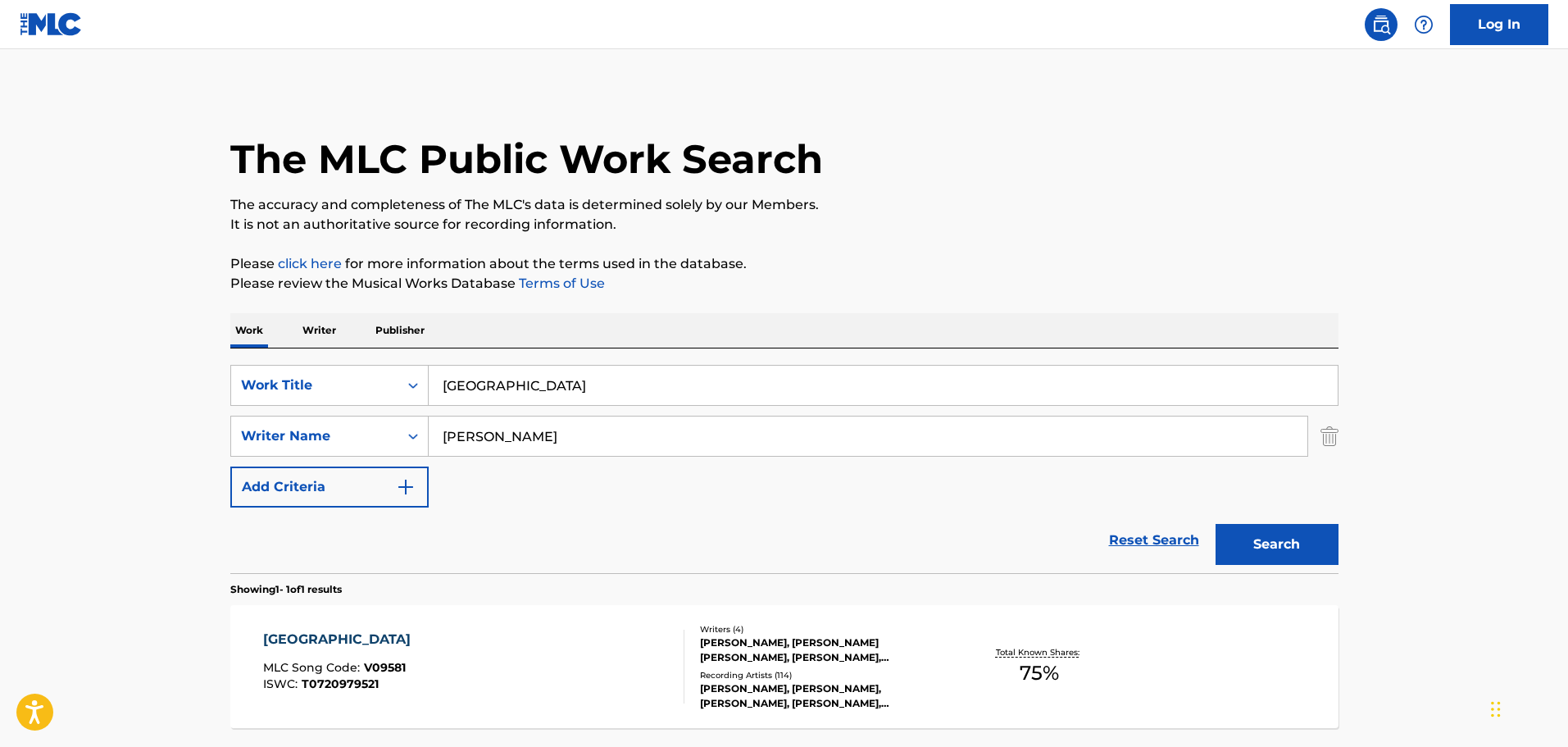
scroll to position [52, 0]
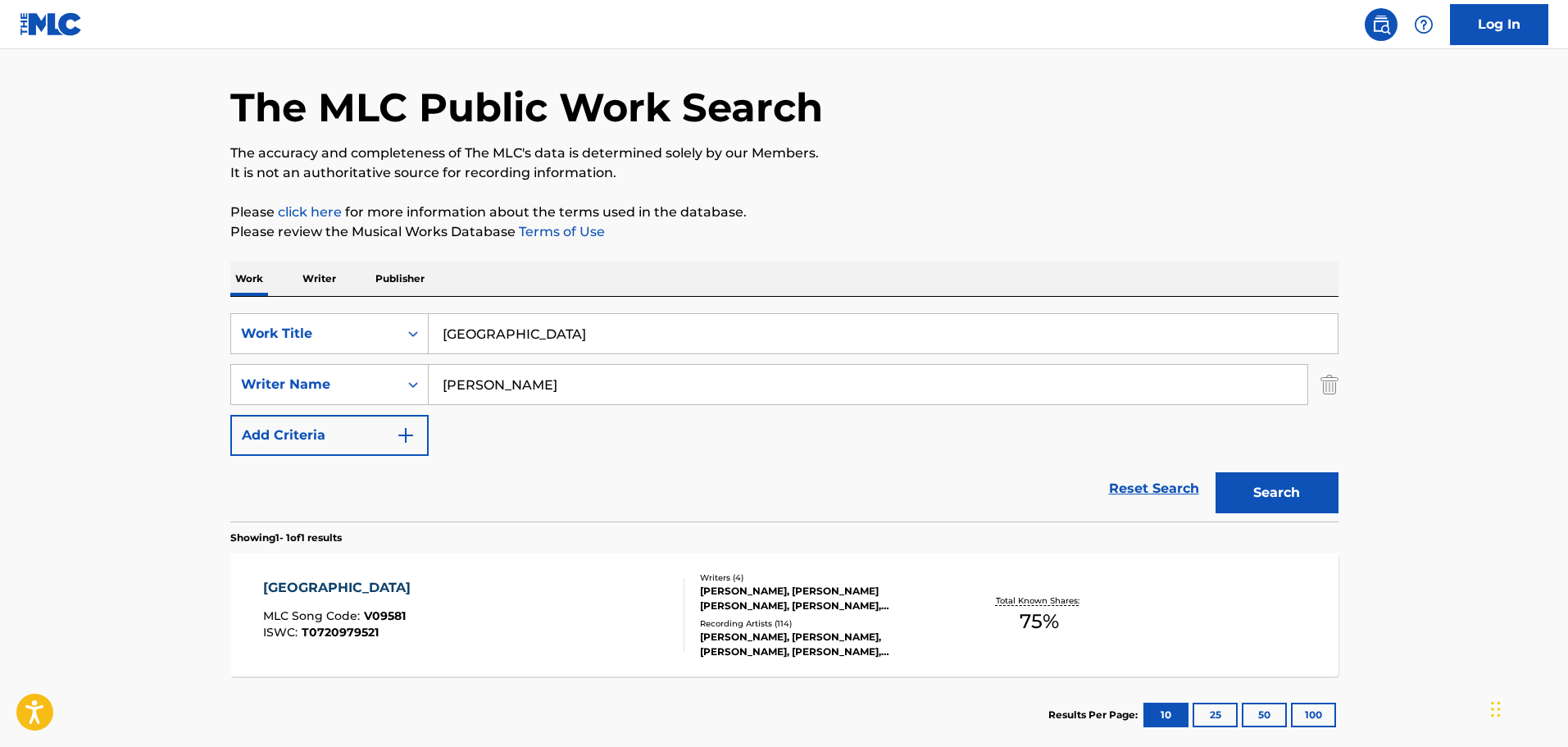
click at [574, 341] on input "[GEOGRAPHIC_DATA]" at bounding box center [883, 334] width 909 height 39
paste input "The Other Woman"
type input "The Other Woman"
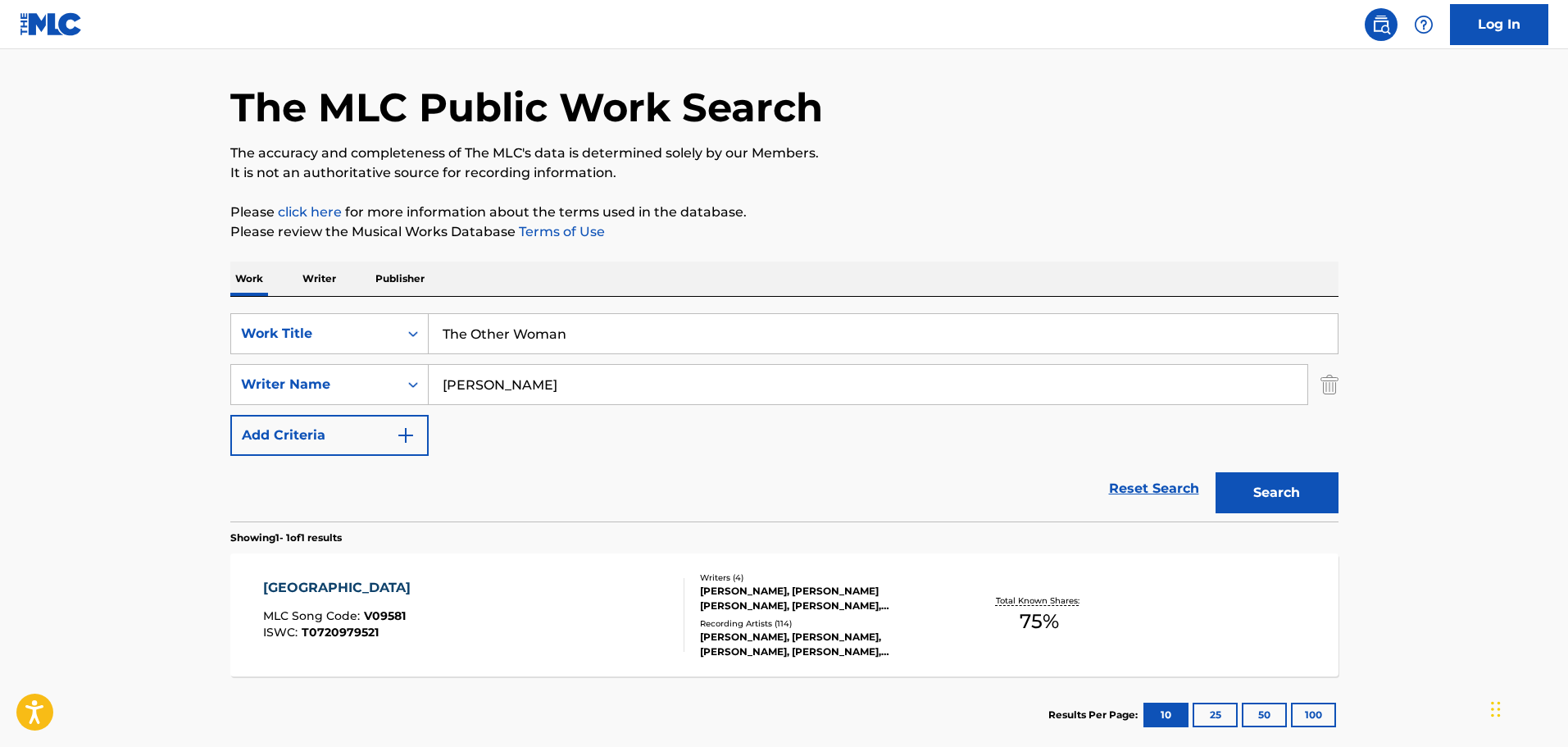
click at [588, 391] on input "[PERSON_NAME]" at bounding box center [868, 384] width 878 height 39
click at [641, 393] on input "[PERSON_NAME]" at bounding box center [868, 384] width 878 height 39
type input "[PERSON_NAME]"
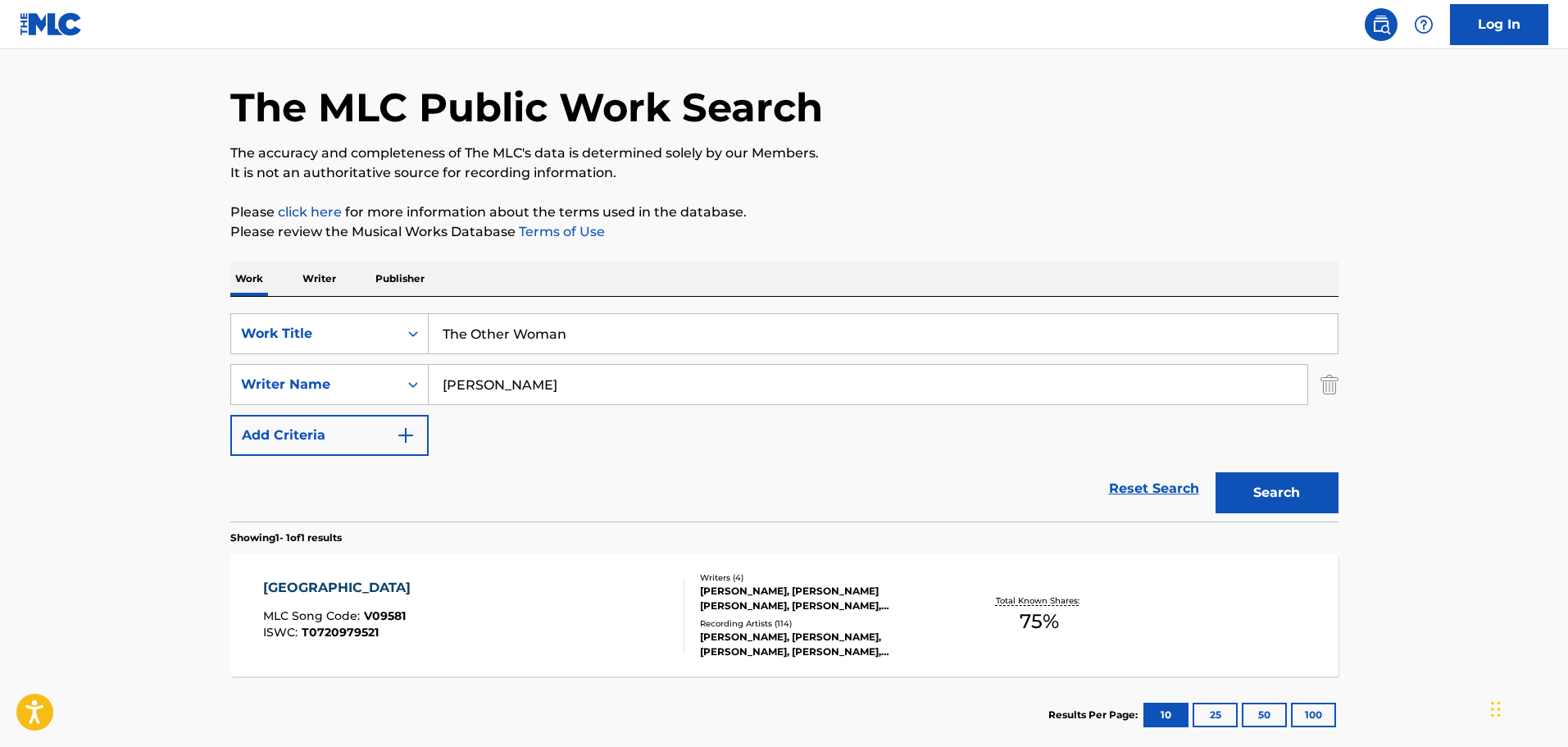
click at [1216, 472] on button "Search" at bounding box center [1277, 492] width 123 height 41
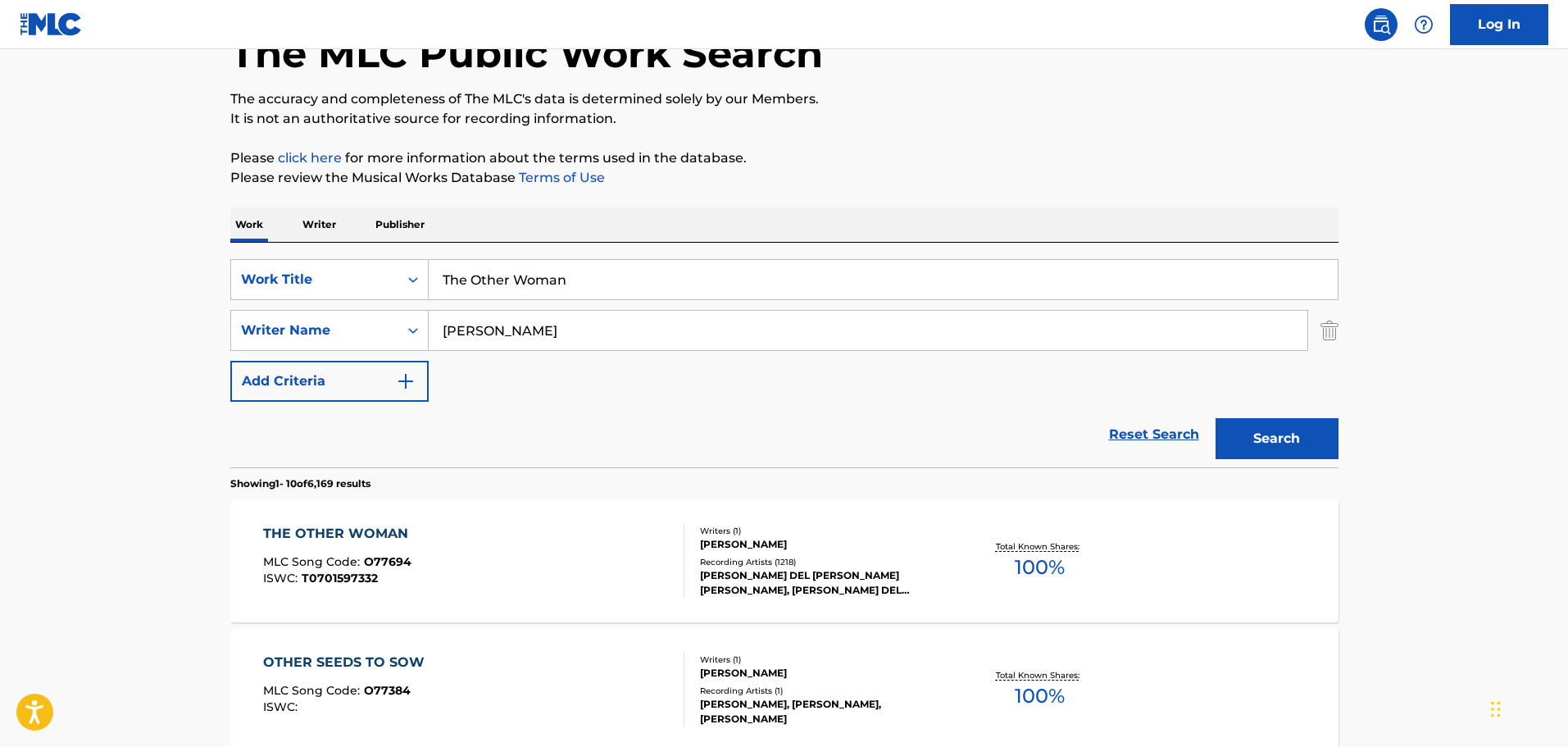
scroll to position [133, 0]
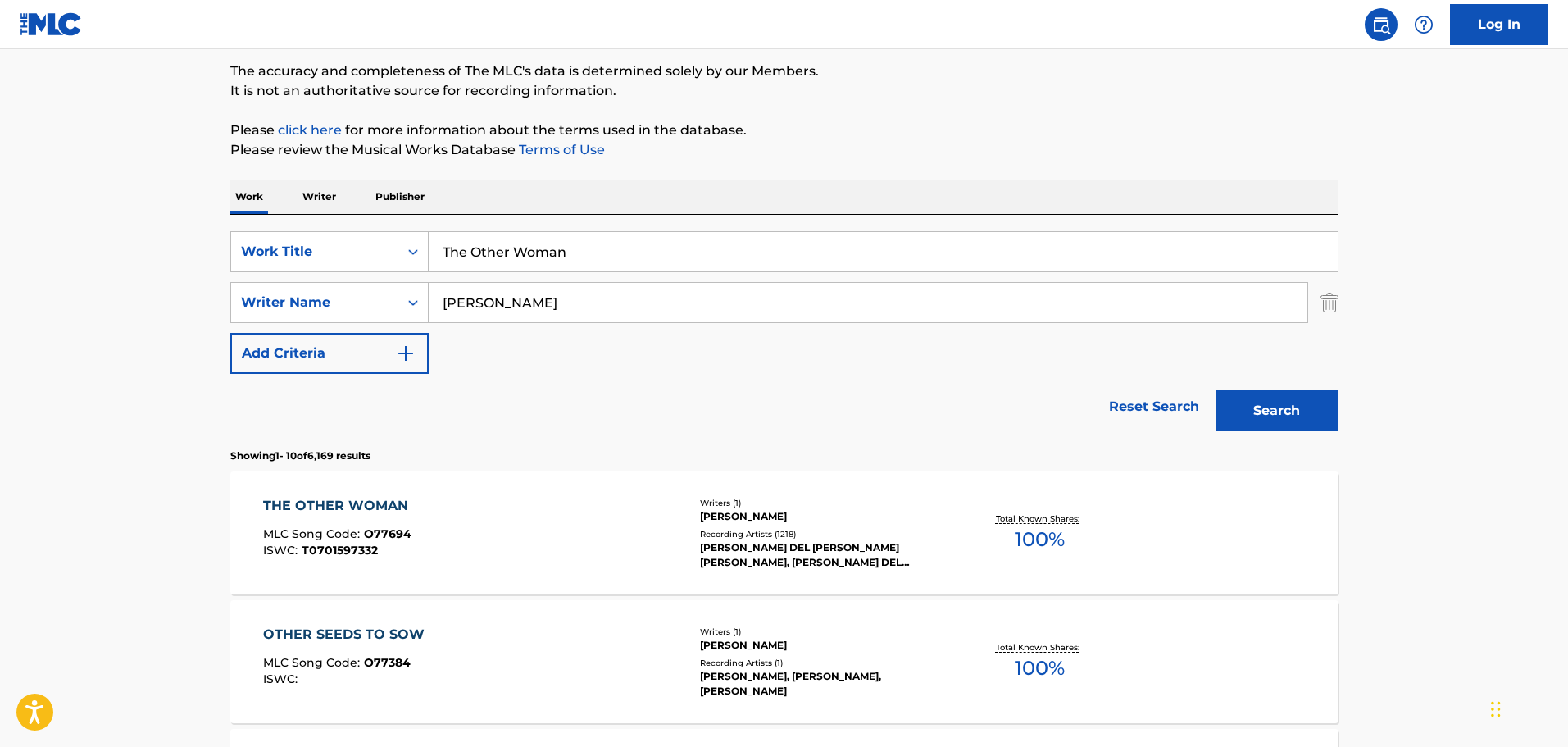
click at [556, 508] on div "THE OTHER WOMAN MLC Song Code : O77694 ISWC : T0701597332" at bounding box center [473, 533] width 421 height 74
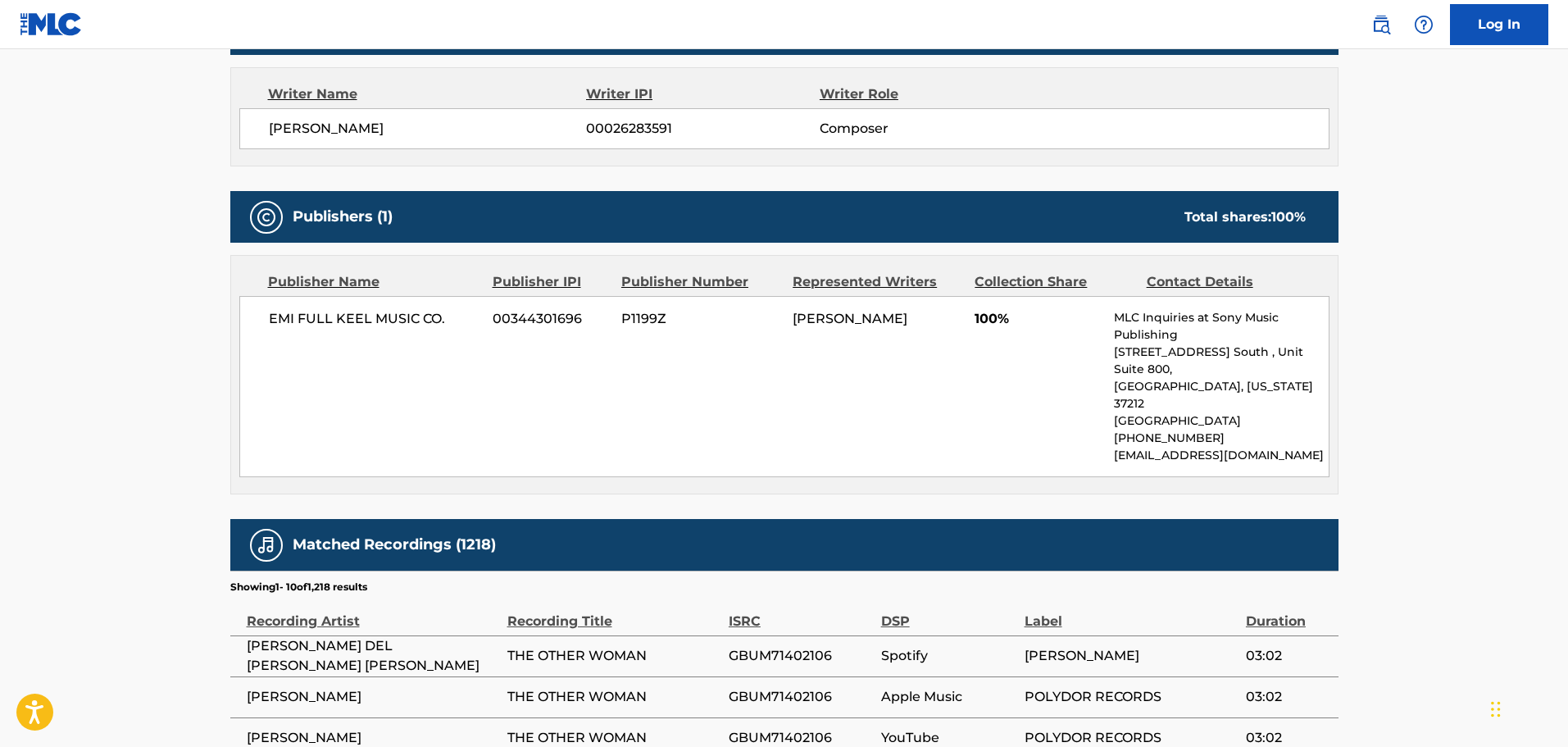
scroll to position [82, 0]
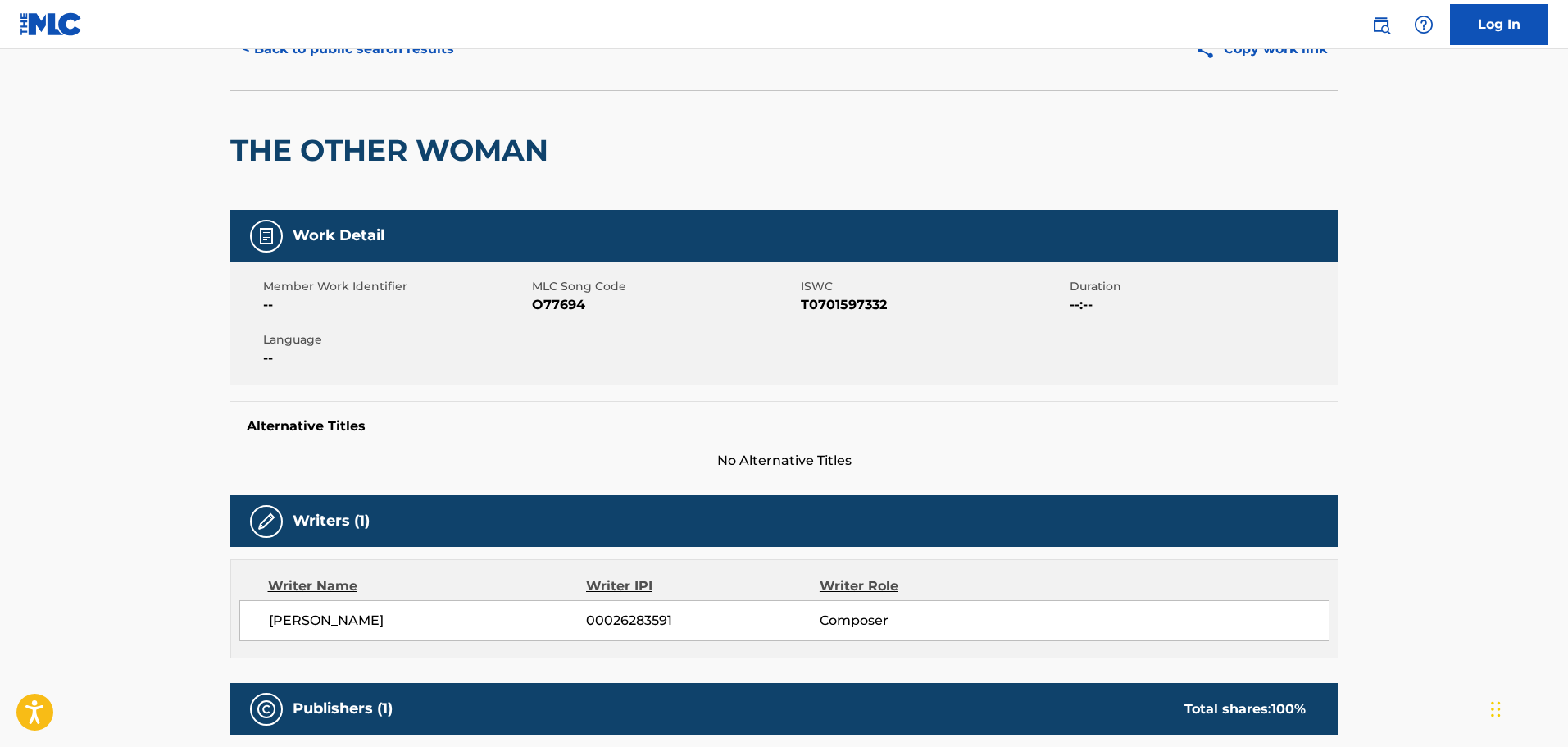
click at [547, 310] on span "O77694" at bounding box center [664, 304] width 265 height 19
copy span "O77694"
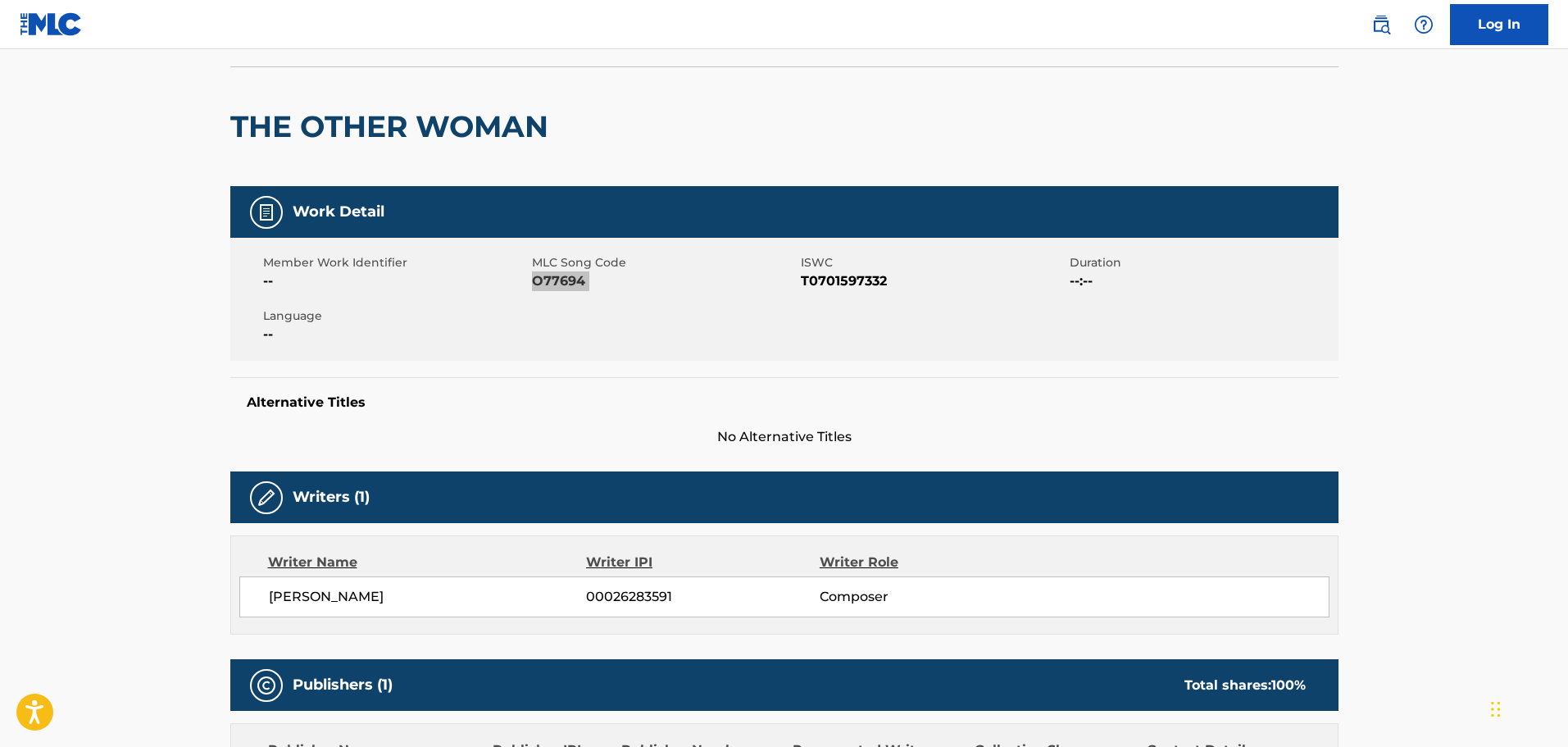
scroll to position [0, 0]
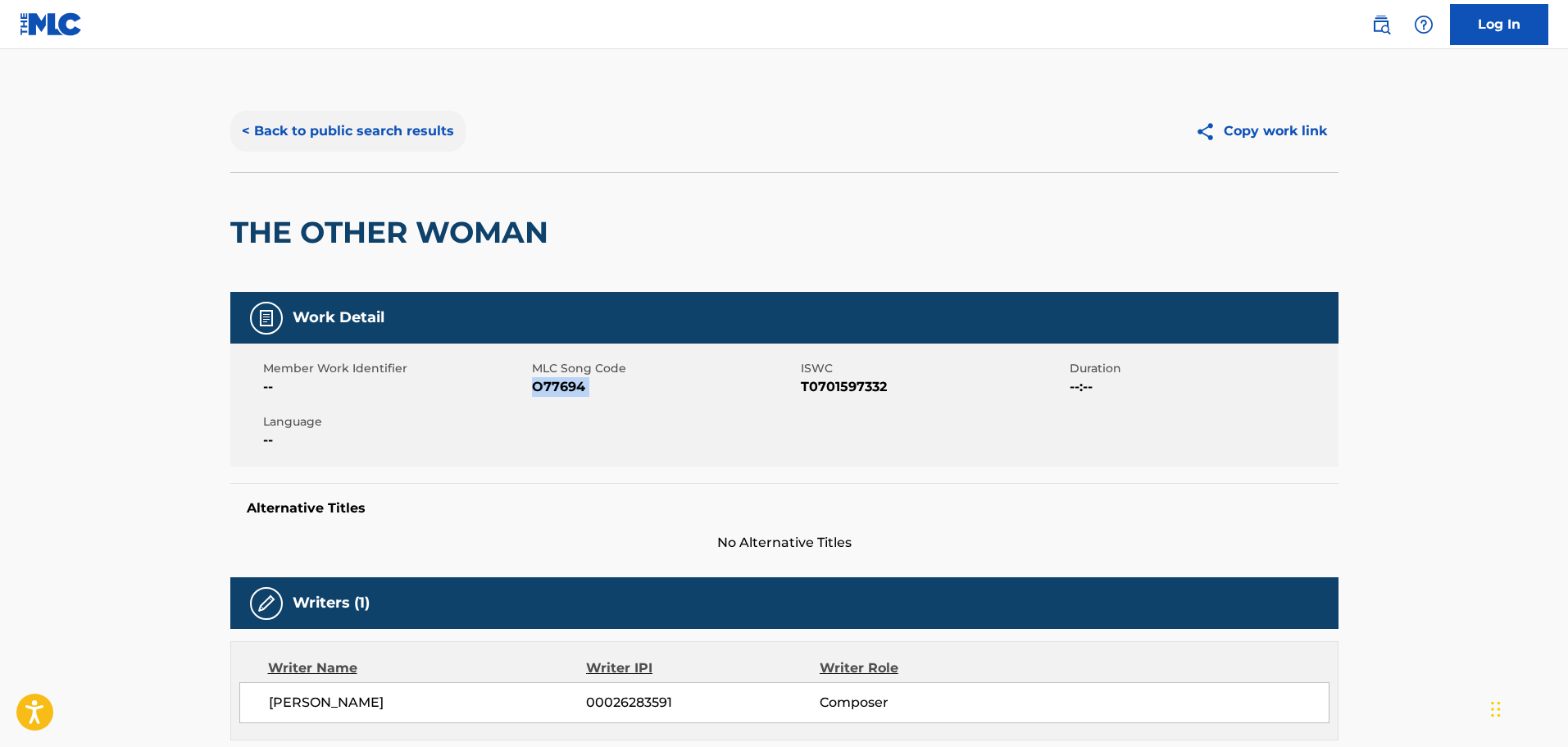
click at [379, 134] on button "< Back to public search results" at bounding box center [348, 131] width 235 height 41
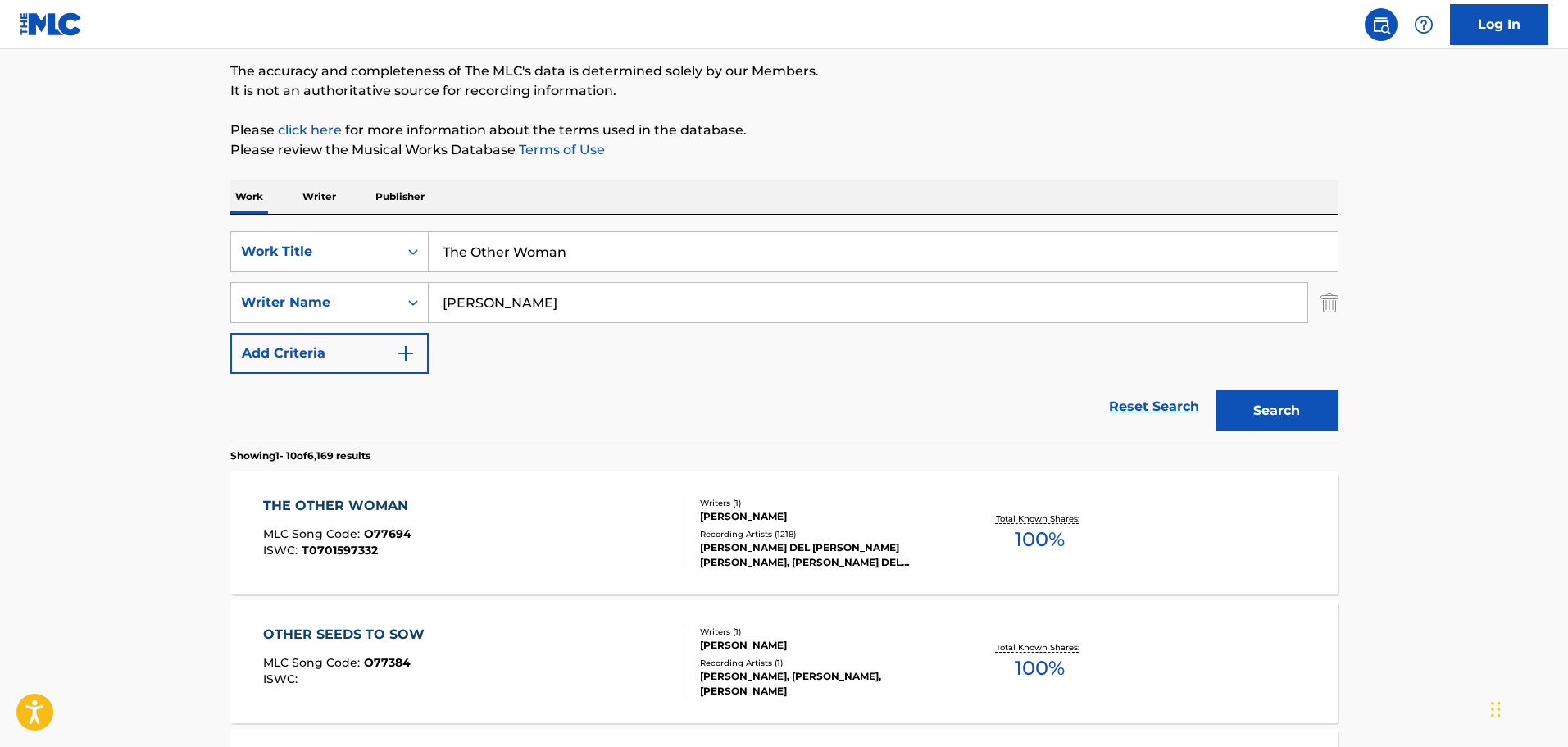
click at [582, 243] on input "The Other Woman" at bounding box center [883, 251] width 909 height 39
paste input "Diamonds in the Mine"
type input "Diamonds in the Mine"
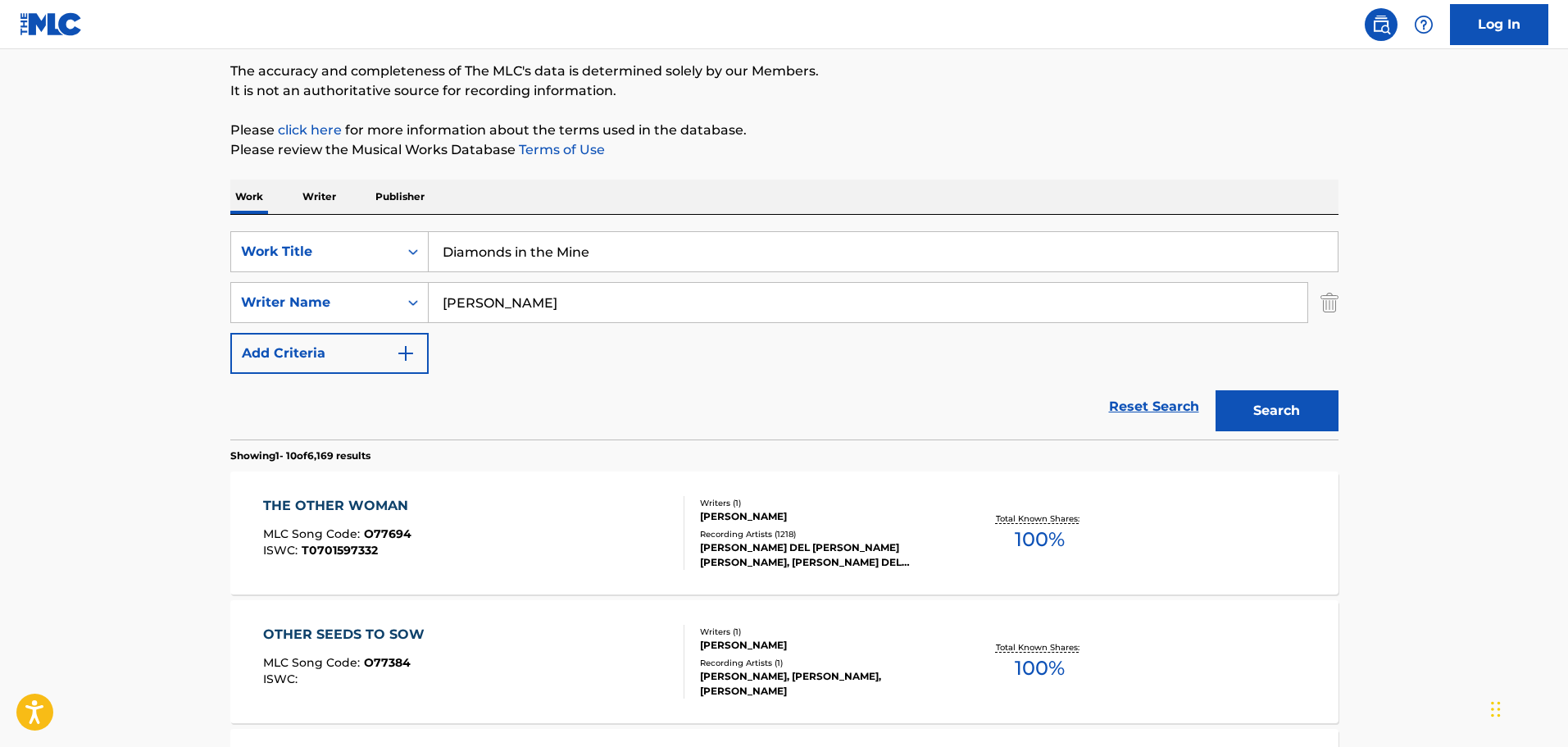
click at [571, 338] on div "SearchWithCriteriadc14f8df-12b6-46e2-886c-cd703788c305 Work Title Diamonds in t…" at bounding box center [784, 302] width 1108 height 143
click at [567, 303] on input "[PERSON_NAME]" at bounding box center [868, 302] width 878 height 39
type input "[PERSON_NAME]"
click at [1216, 390] on button "Search" at bounding box center [1277, 410] width 123 height 41
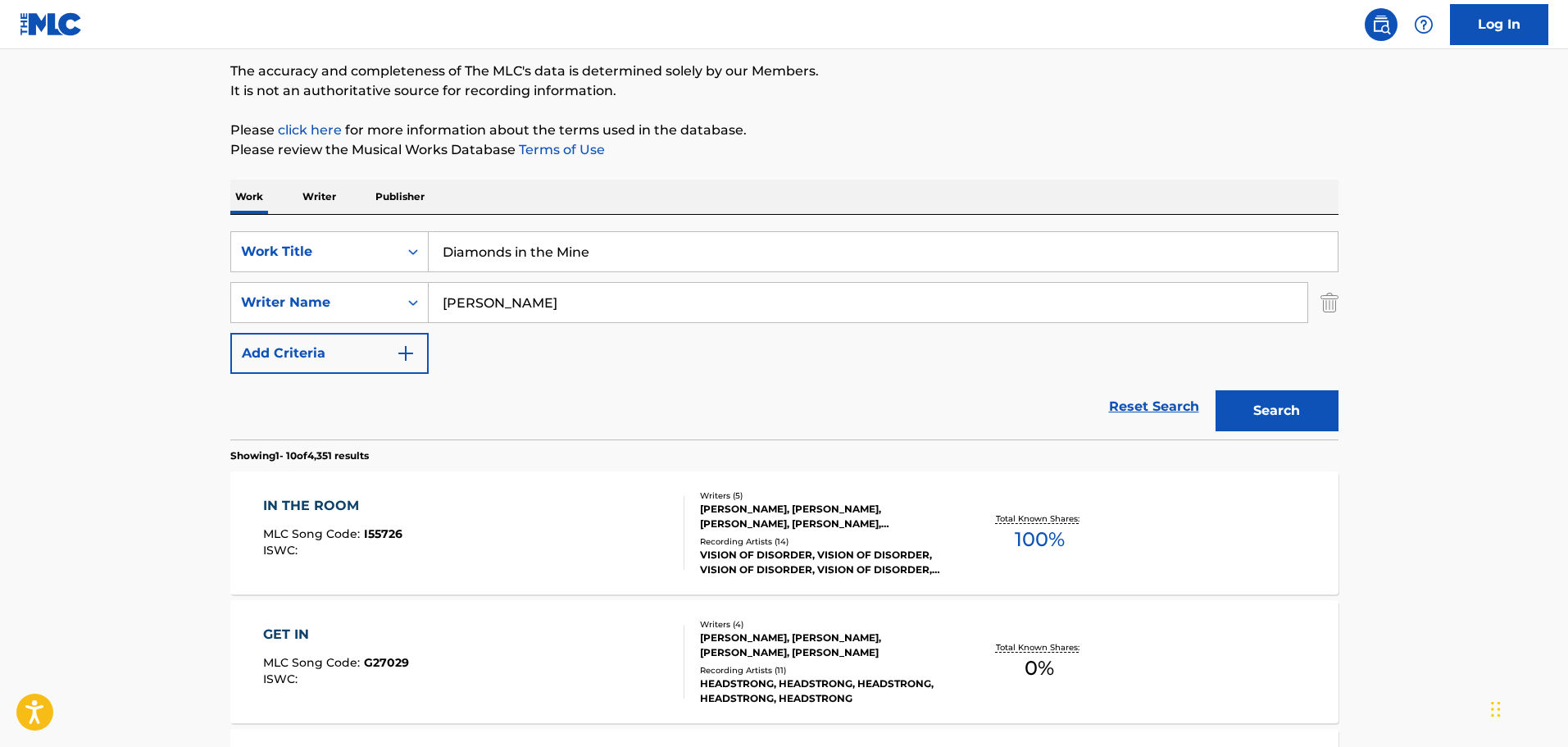
drag, startPoint x: 570, startPoint y: 251, endPoint x: 592, endPoint y: 251, distance: 22.0
click at [592, 251] on input "Diamonds in the Mine" at bounding box center [883, 251] width 909 height 39
click at [600, 254] on input "Diamonds in the Mine" at bounding box center [883, 251] width 909 height 39
type input "Diamonds"
click at [1216, 390] on button "Search" at bounding box center [1277, 410] width 123 height 41
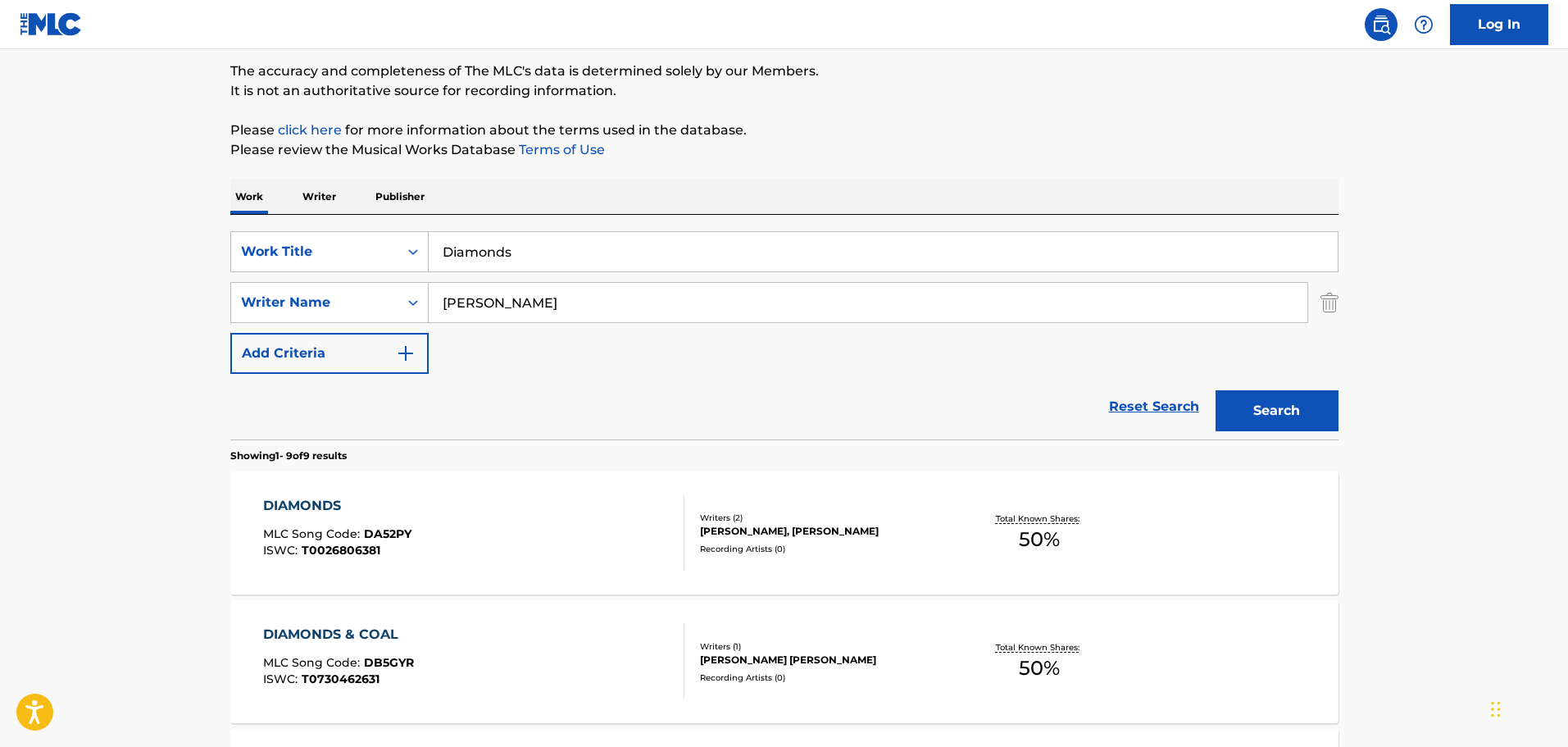
click at [508, 308] on input "[PERSON_NAME]" at bounding box center [868, 302] width 878 height 39
type input "[PERSON_NAME]"
click at [1216, 390] on button "Search" at bounding box center [1277, 410] width 123 height 41
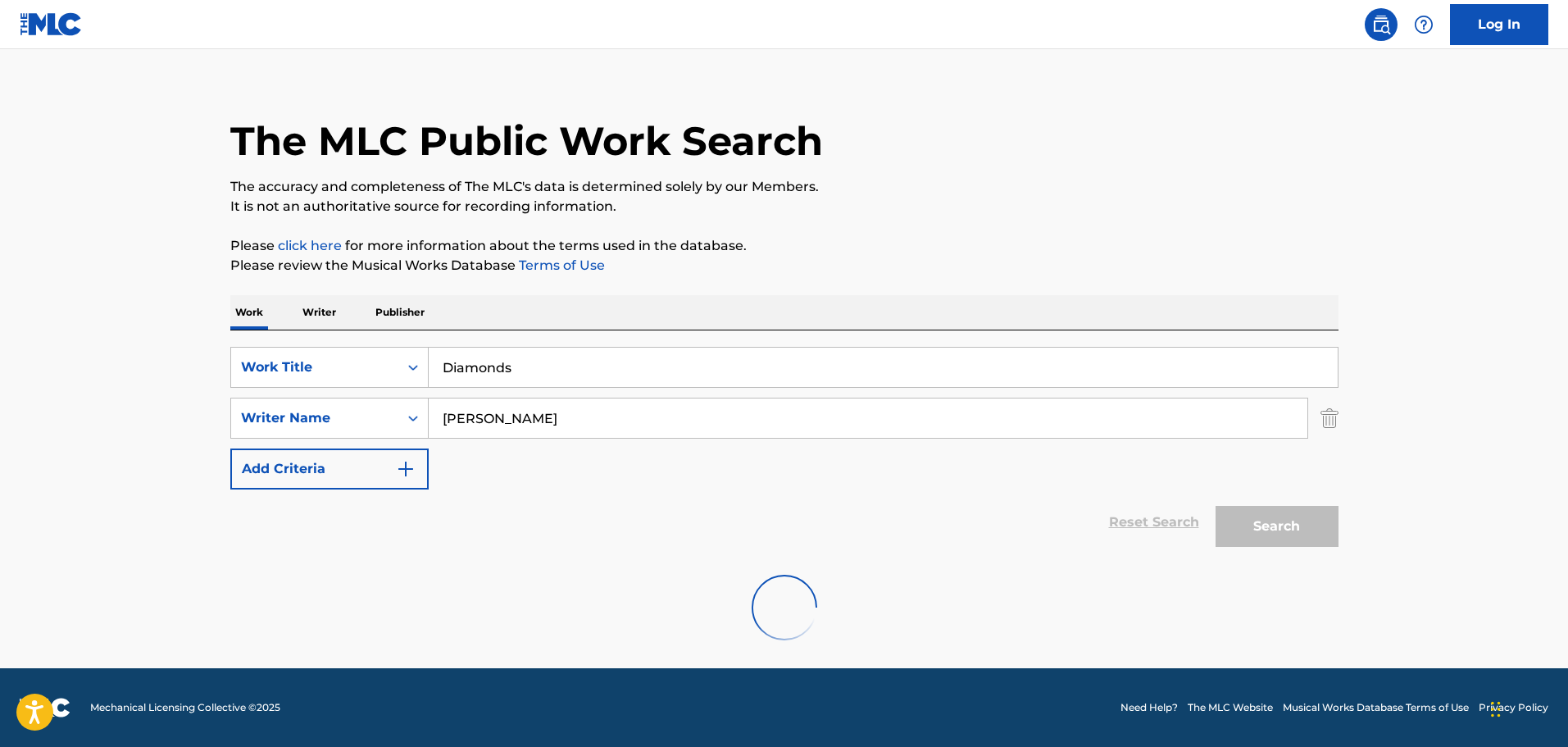
scroll to position [0, 0]
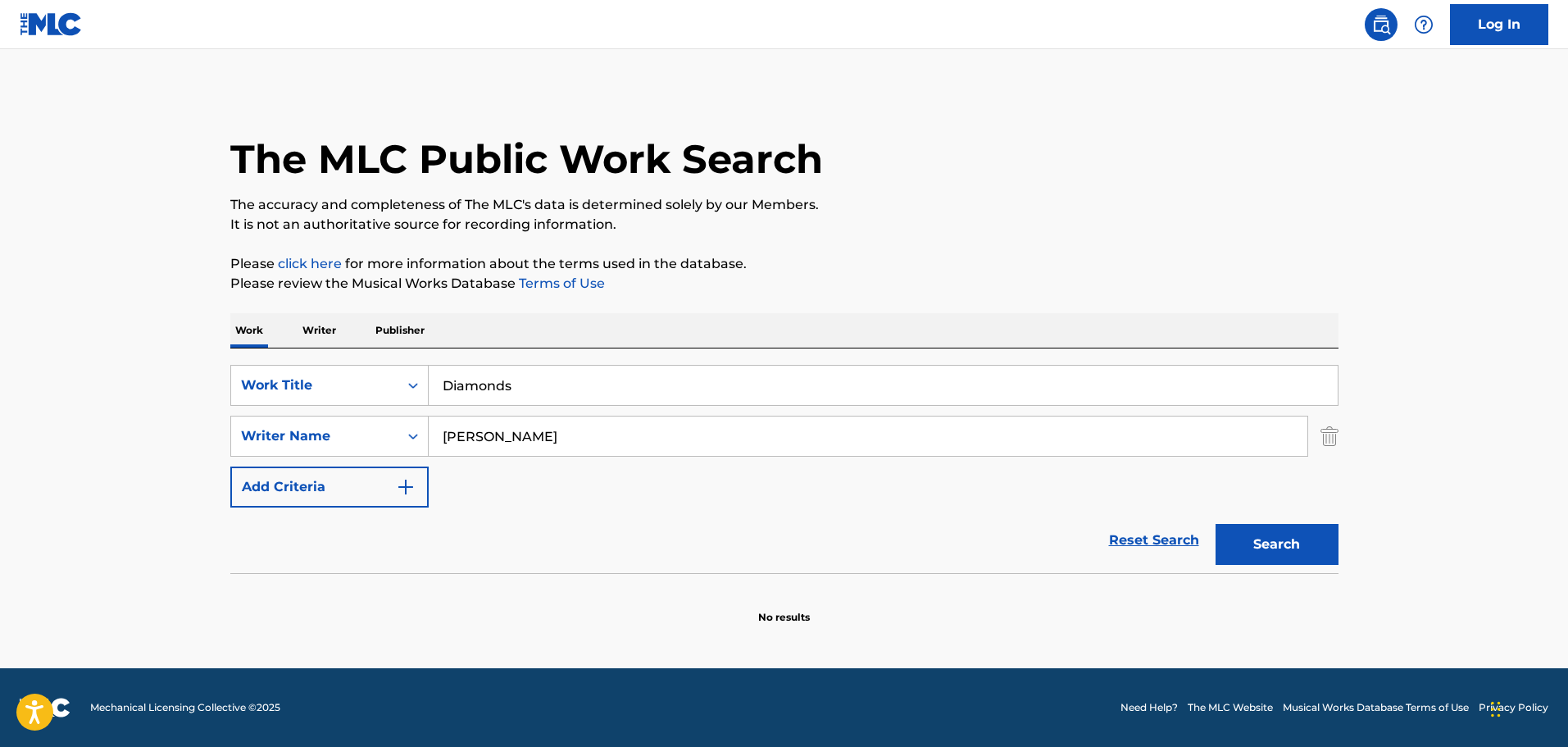
click at [668, 383] on input "Diamonds" at bounding box center [883, 385] width 909 height 39
type input "Let's Renew"
click at [1216, 523] on button "Search" at bounding box center [1277, 544] width 123 height 41
